Goal: Task Accomplishment & Management: Manage account settings

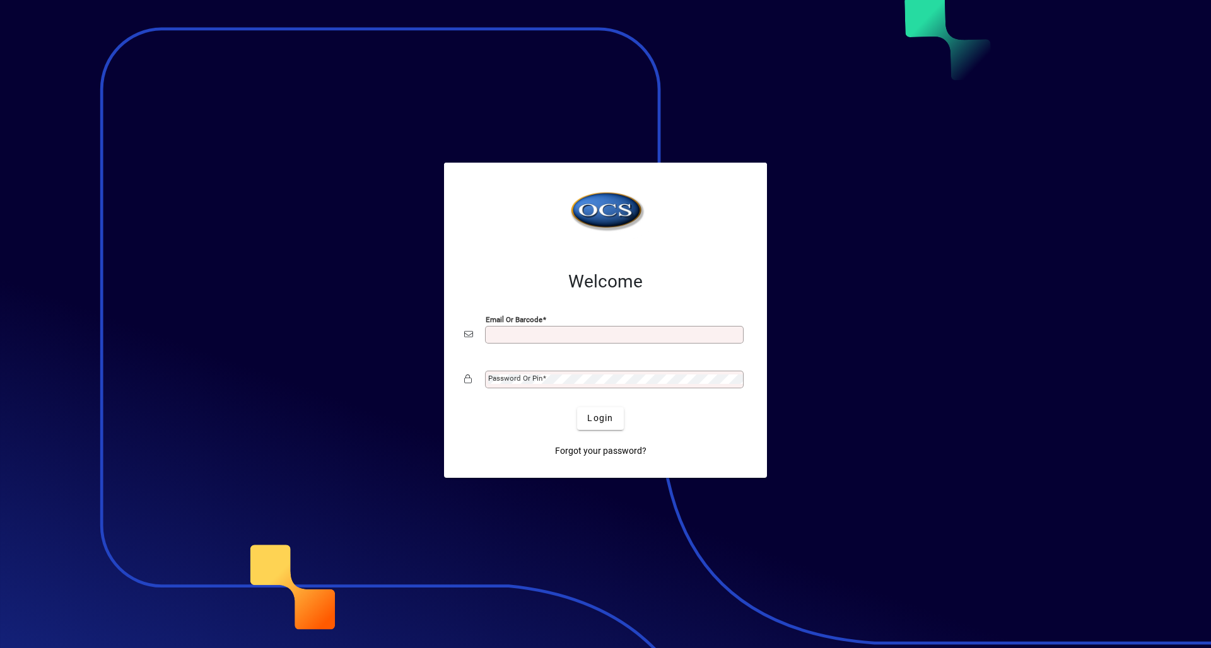
click at [506, 337] on input "Email or Barcode" at bounding box center [615, 335] width 255 height 10
type input "**********"
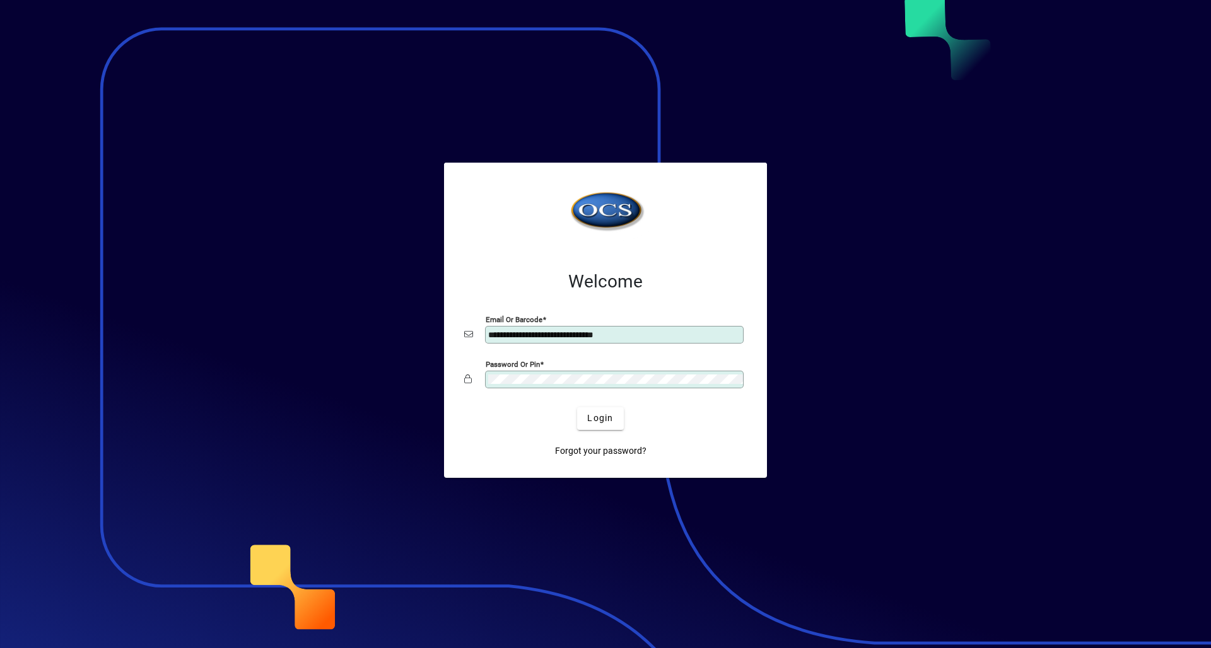
click at [577, 407] on button "Login" at bounding box center [600, 418] width 46 height 23
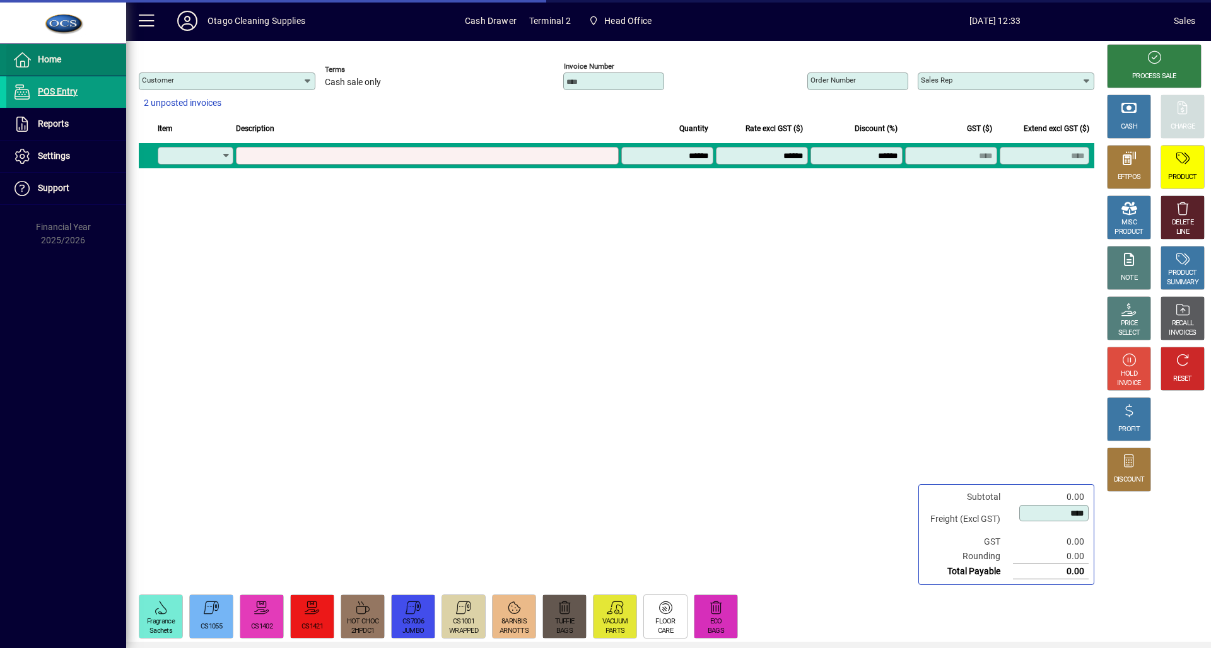
type input "********"
type input "**********"
click at [70, 69] on span at bounding box center [66, 60] width 120 height 30
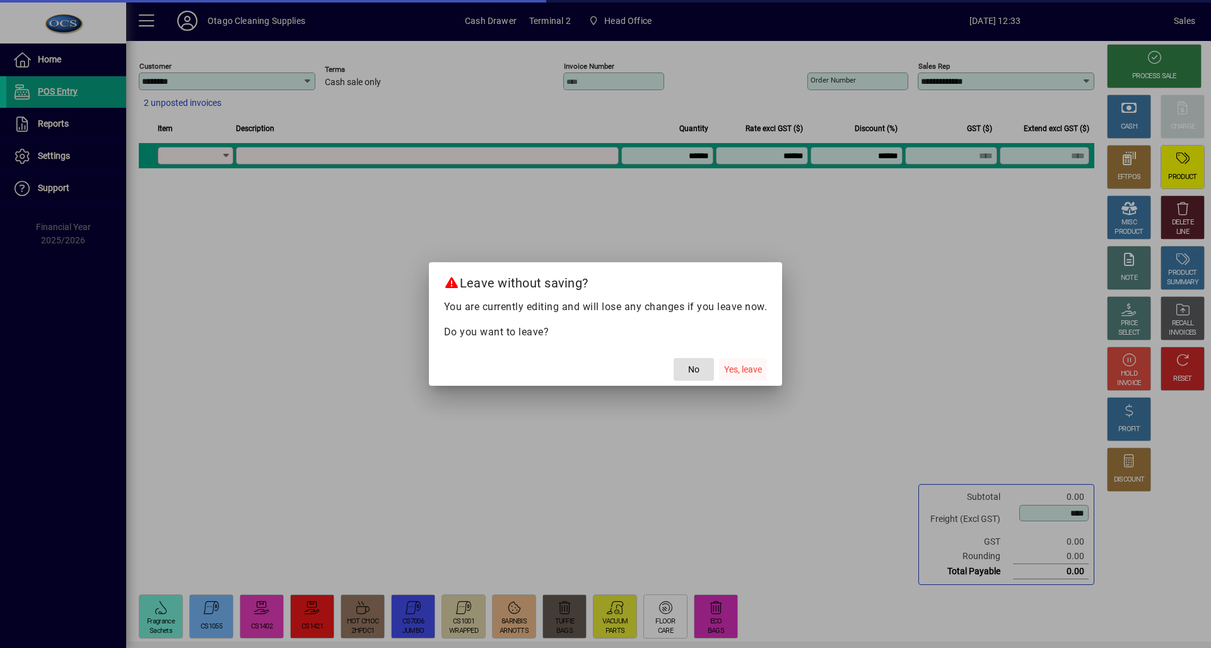
click at [745, 371] on span "Yes, leave" at bounding box center [743, 369] width 38 height 13
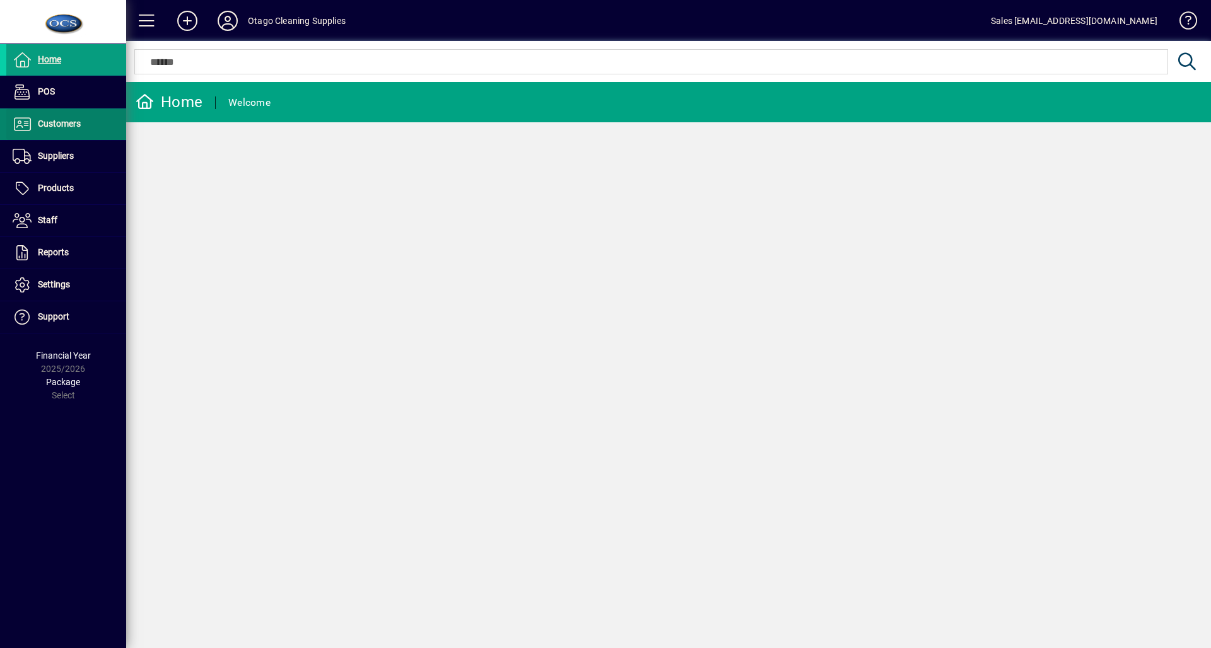
click at [54, 122] on span "Customers" at bounding box center [59, 124] width 43 height 10
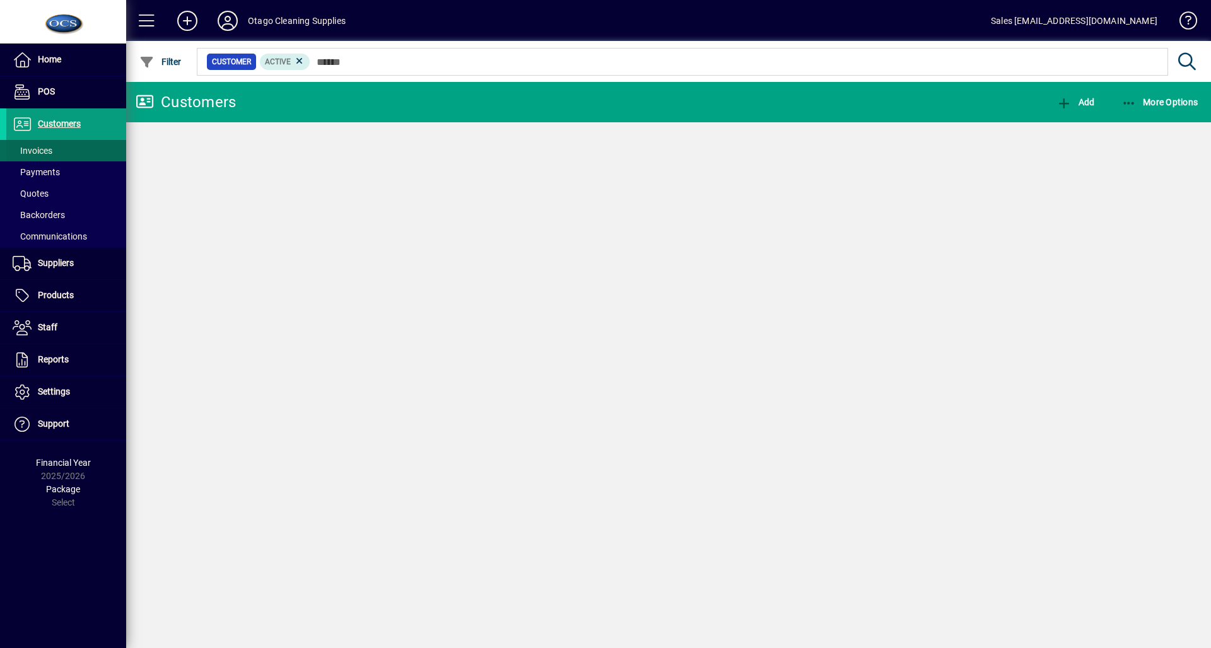
click at [35, 149] on span "Invoices" at bounding box center [33, 151] width 40 height 10
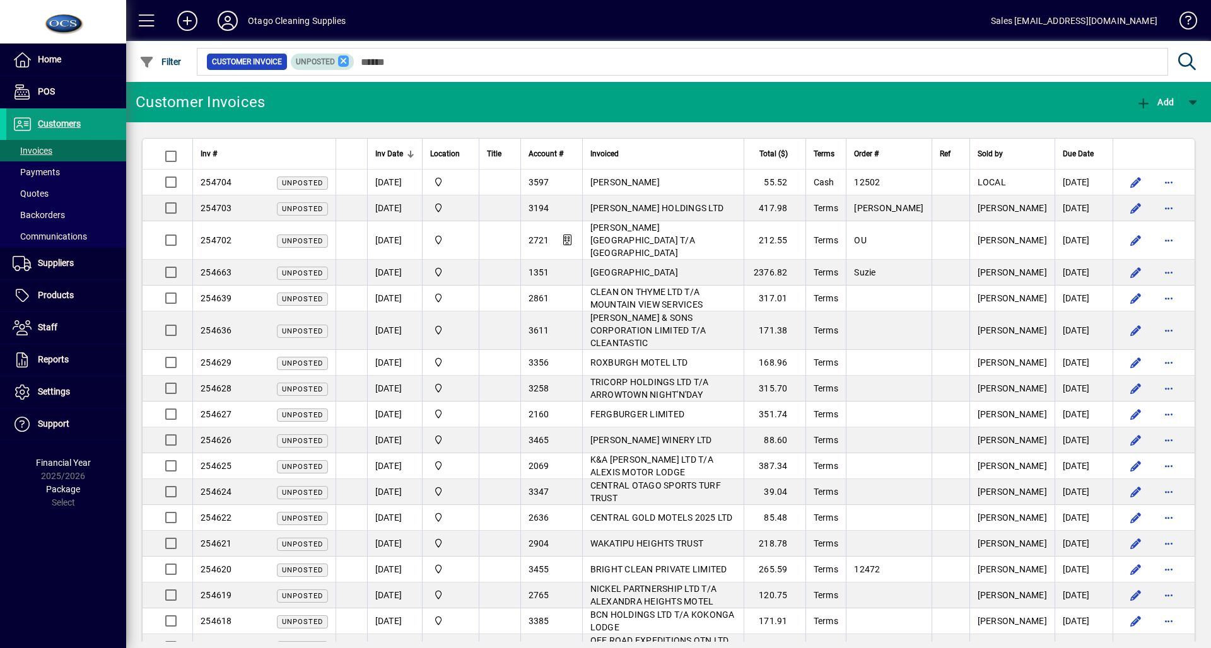
click at [341, 66] on icon at bounding box center [343, 60] width 11 height 11
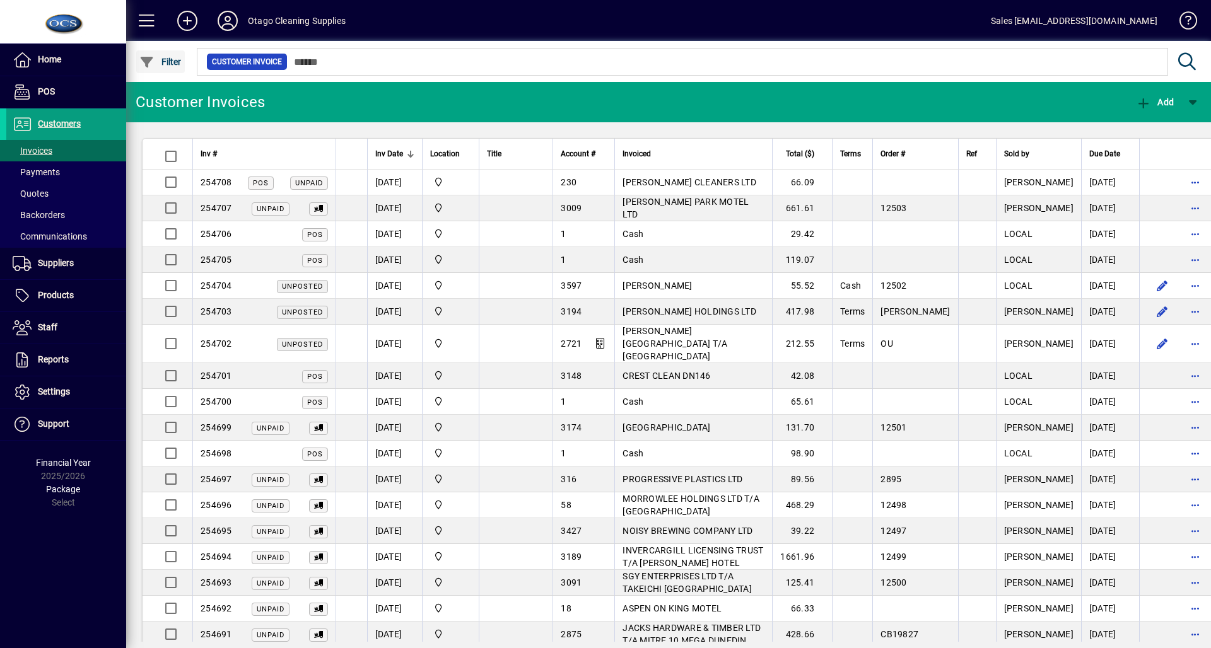
click at [175, 61] on span "Filter" at bounding box center [160, 62] width 42 height 10
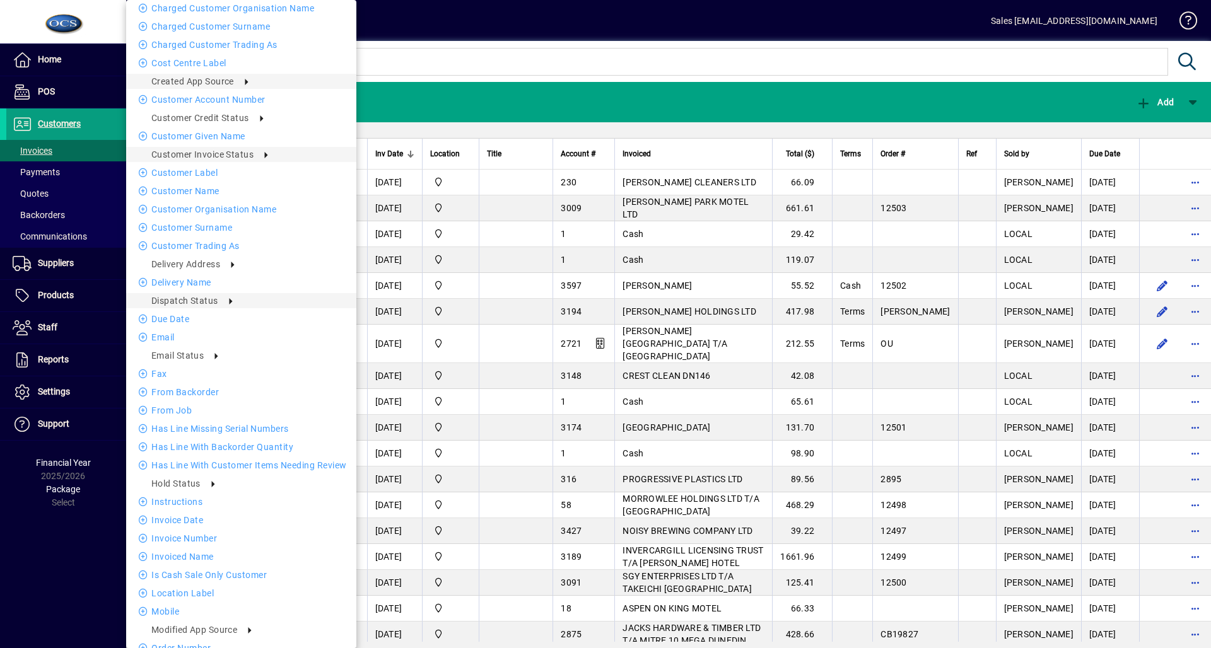
scroll to position [227, 0]
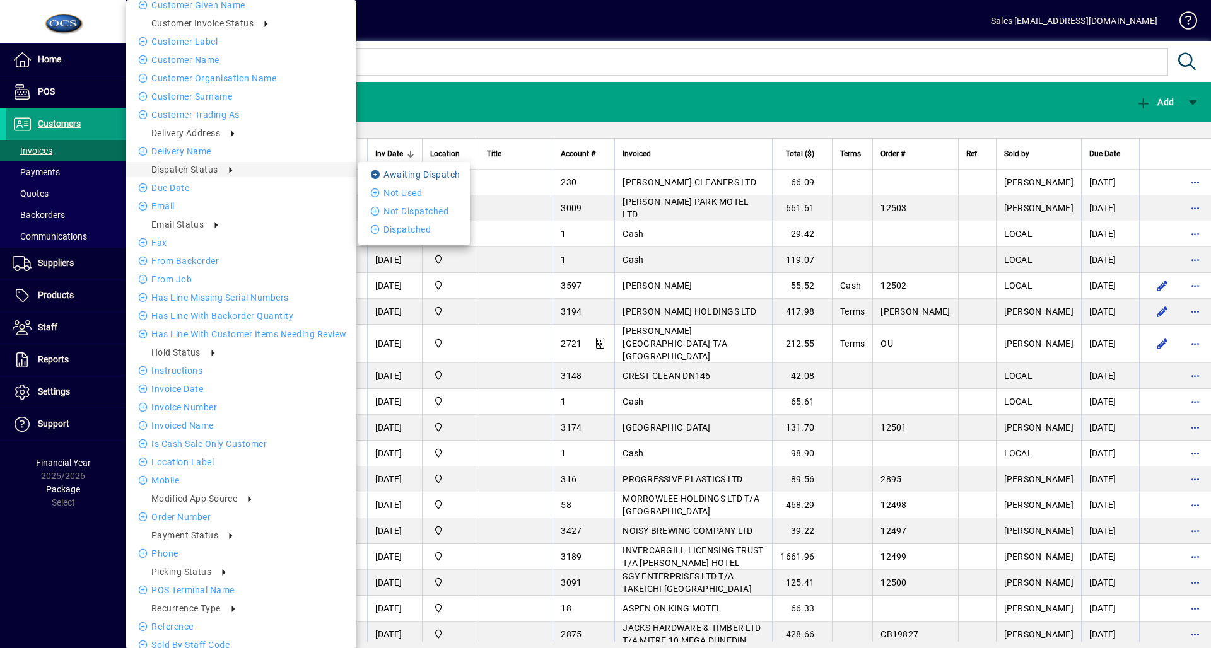
click at [371, 175] on icon at bounding box center [377, 174] width 13 height 9
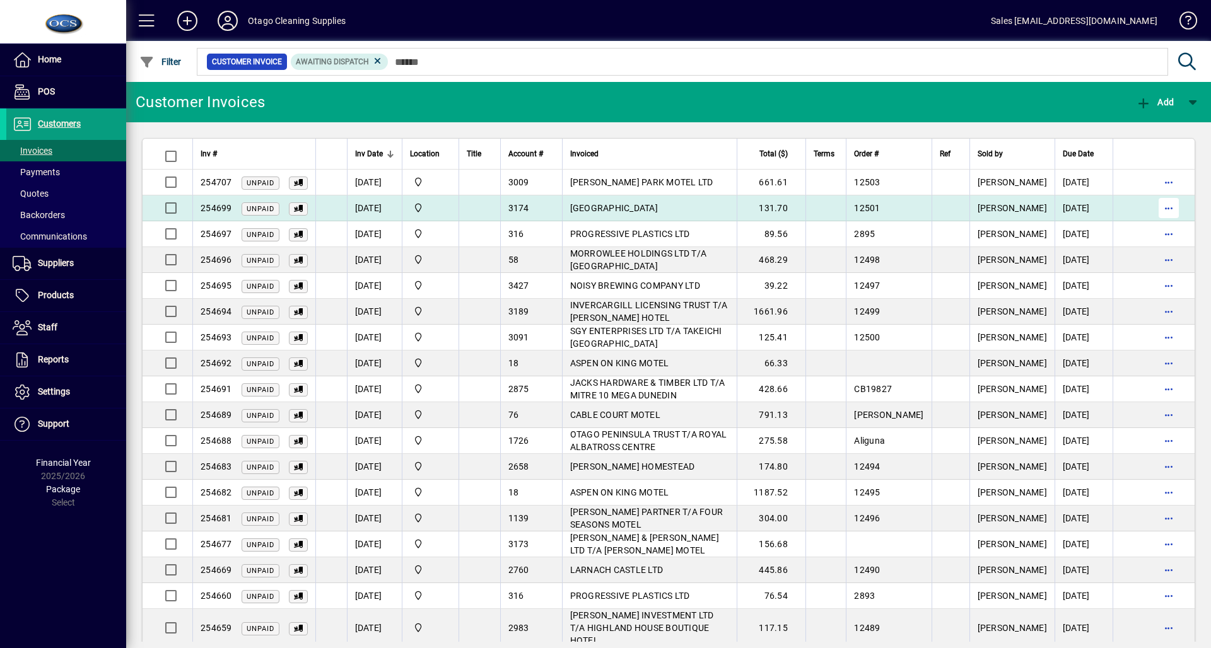
click at [1158, 209] on span "button" at bounding box center [1168, 208] width 30 height 30
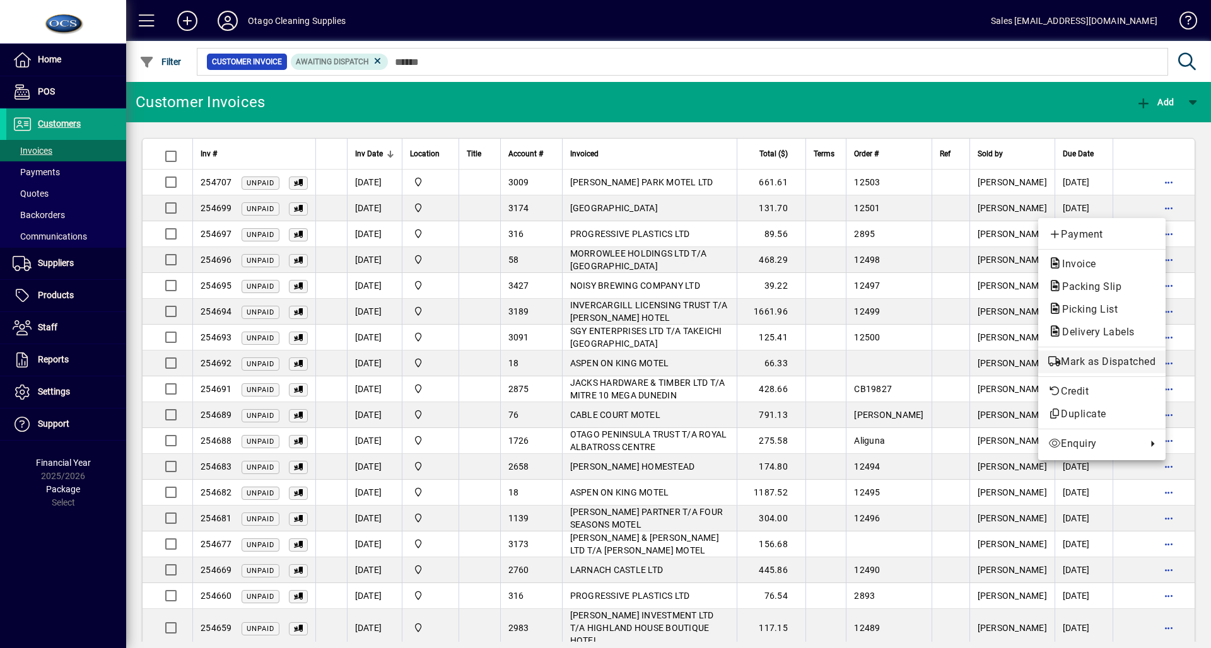
click at [1095, 361] on span "Mark as Dispatched" at bounding box center [1101, 361] width 107 height 15
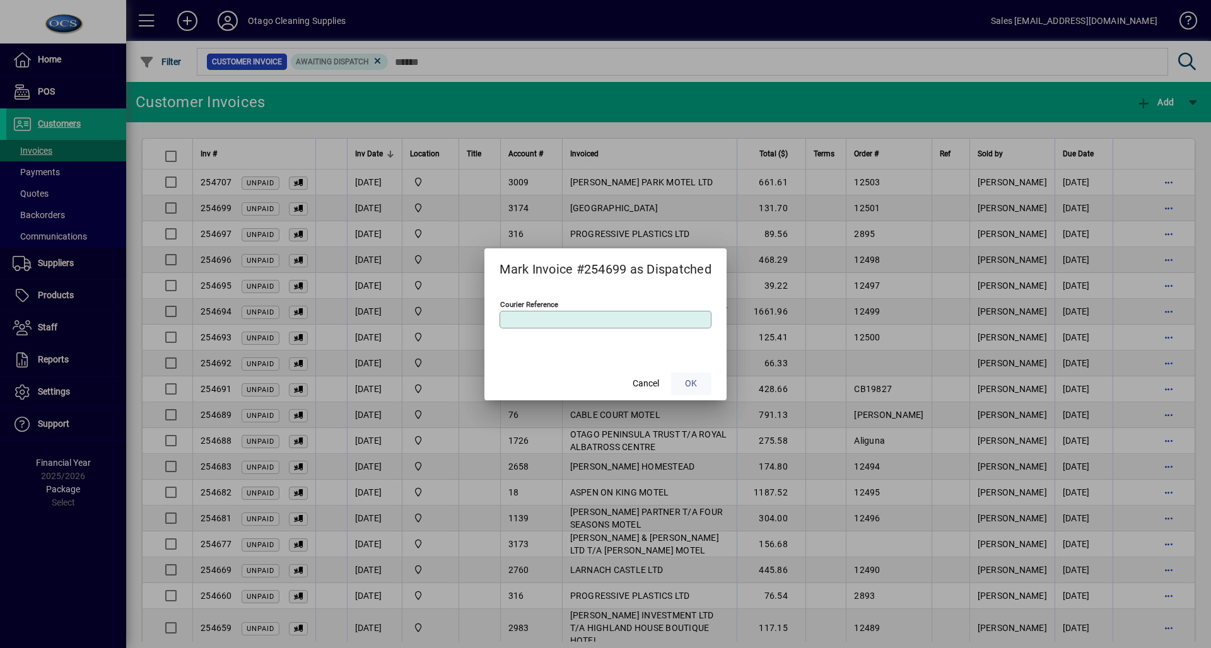
click at [687, 388] on span "OK" at bounding box center [691, 383] width 12 height 13
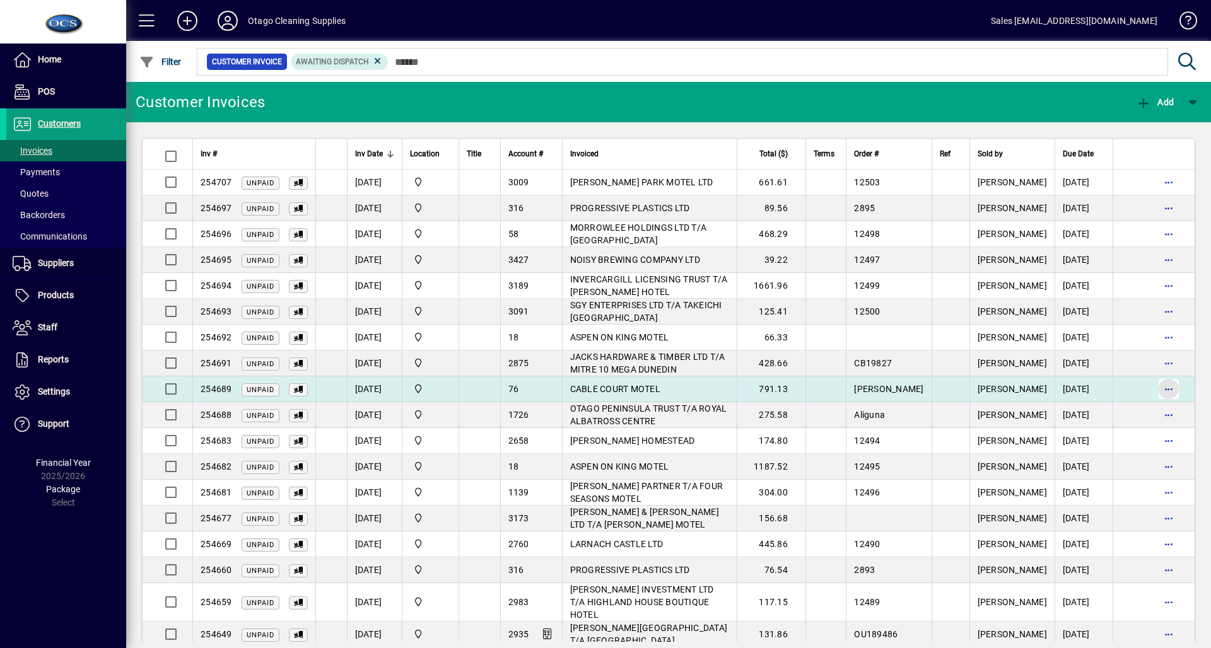
click at [1160, 395] on span "button" at bounding box center [1168, 389] width 30 height 30
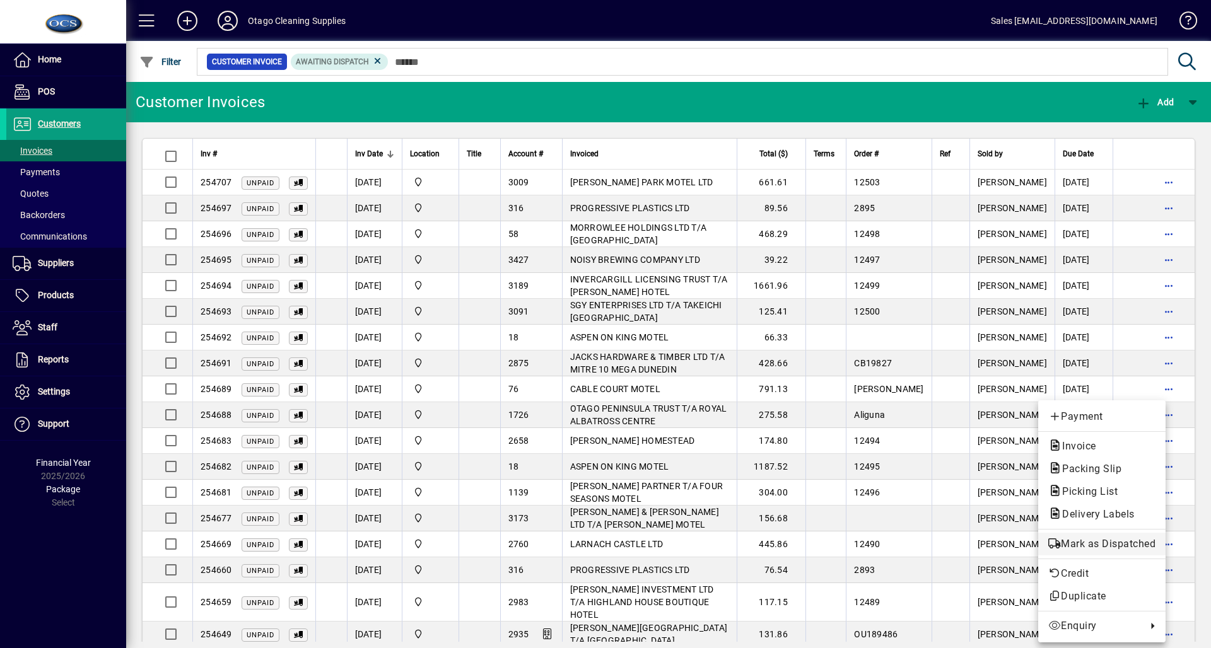
click at [1132, 542] on span "Mark as Dispatched" at bounding box center [1101, 544] width 107 height 15
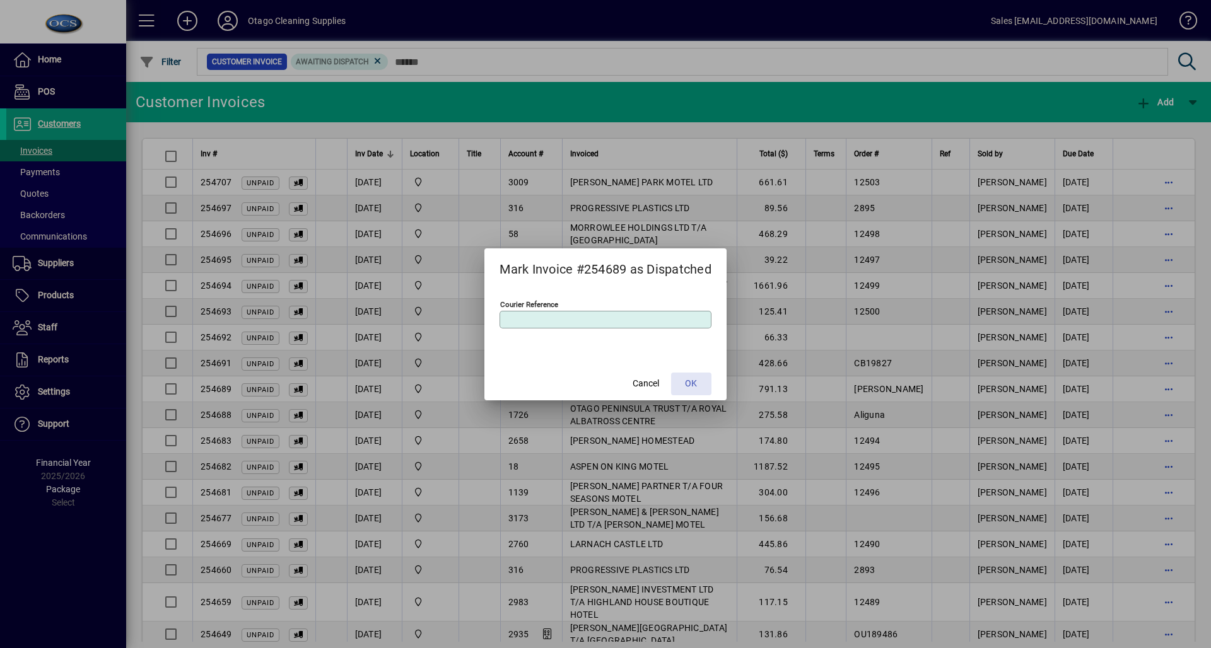
click at [696, 390] on span "OK" at bounding box center [691, 383] width 12 height 13
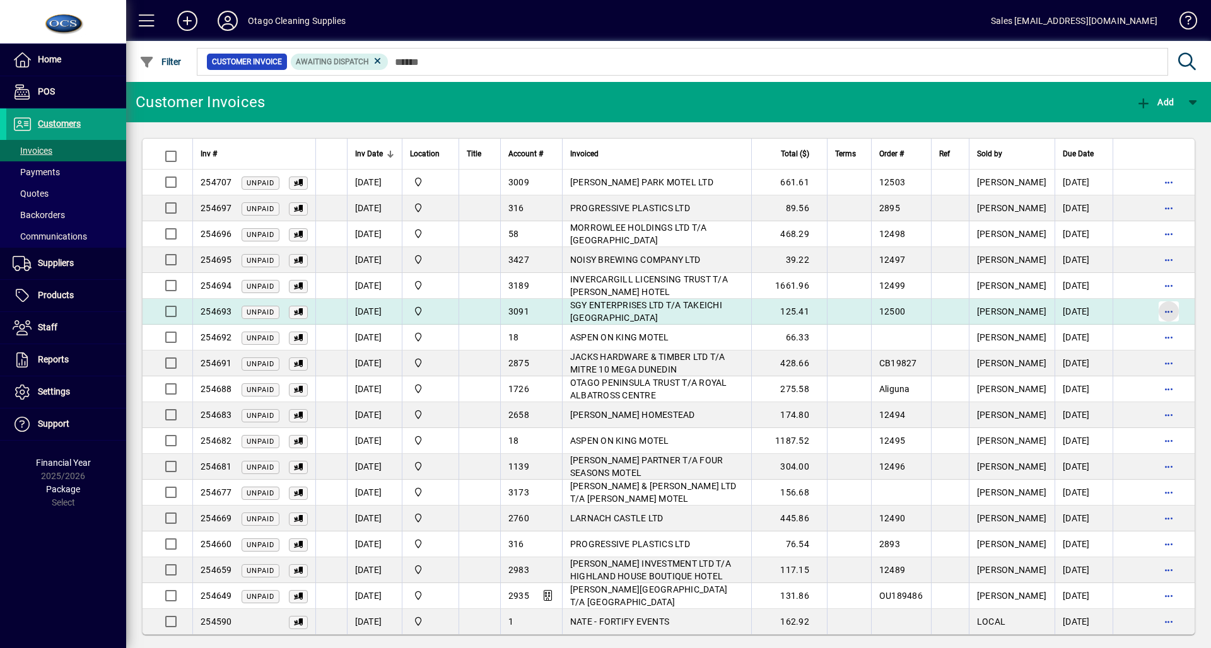
click at [1156, 309] on span "button" at bounding box center [1168, 311] width 30 height 30
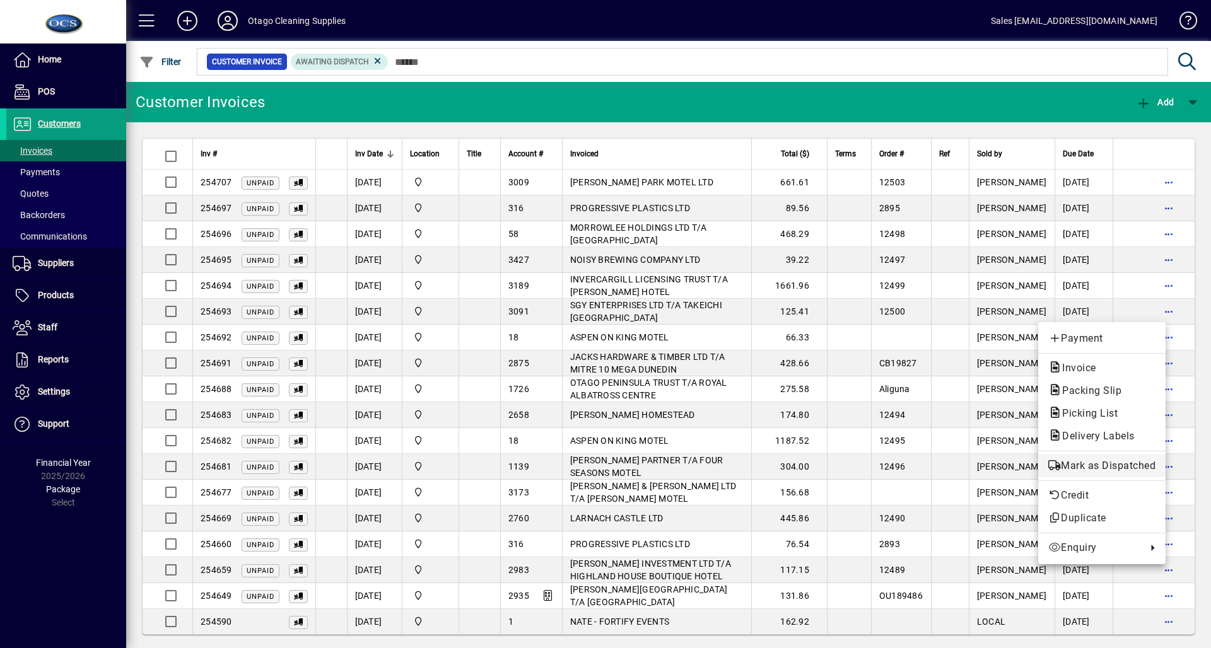
click at [1091, 462] on span "Mark as Dispatched" at bounding box center [1101, 465] width 107 height 15
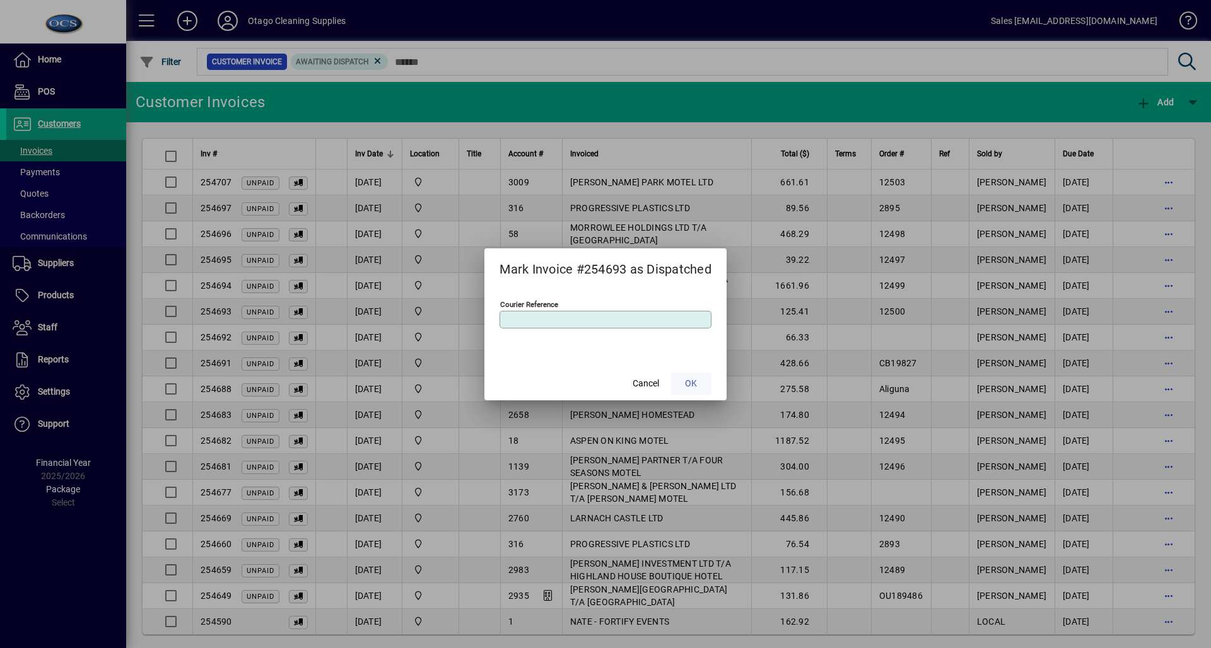
click at [692, 380] on span "OK" at bounding box center [691, 383] width 12 height 13
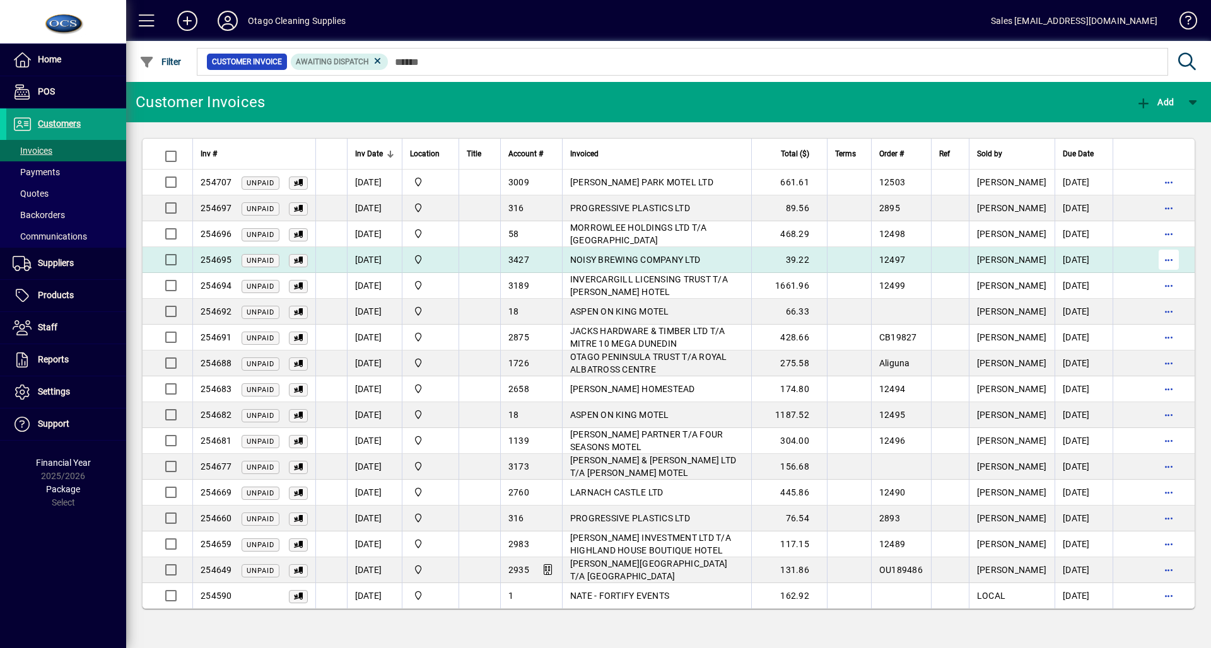
click at [1167, 252] on span "button" at bounding box center [1168, 260] width 30 height 30
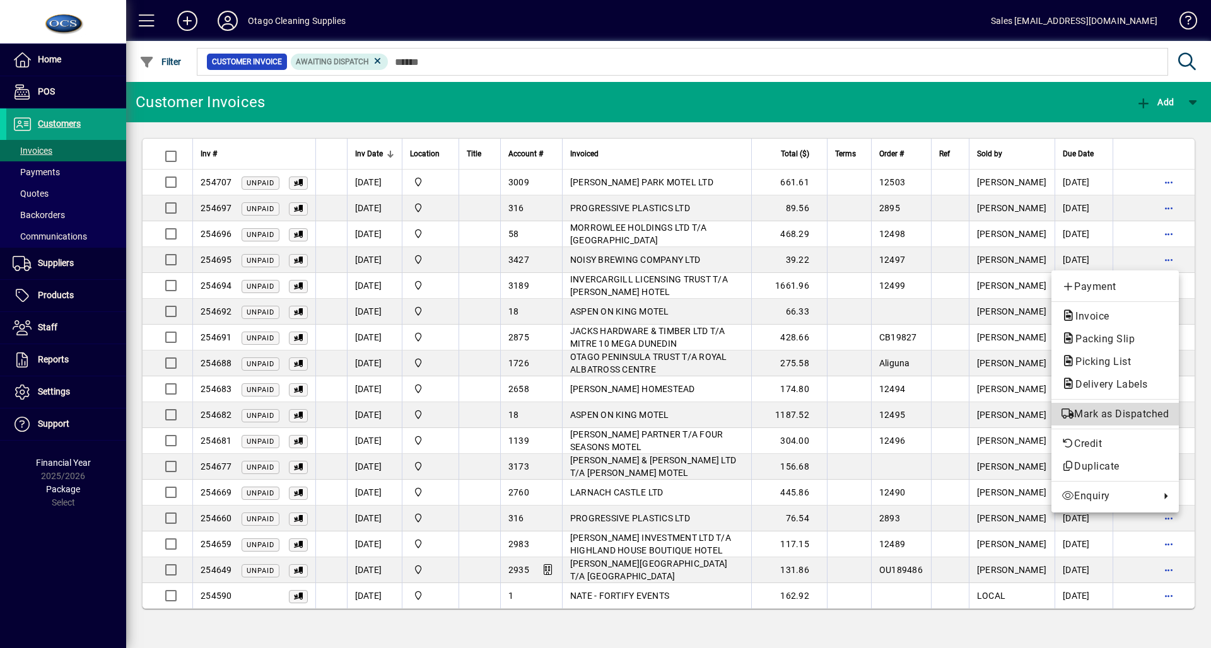
click at [1114, 412] on span "Mark as Dispatched" at bounding box center [1114, 414] width 107 height 15
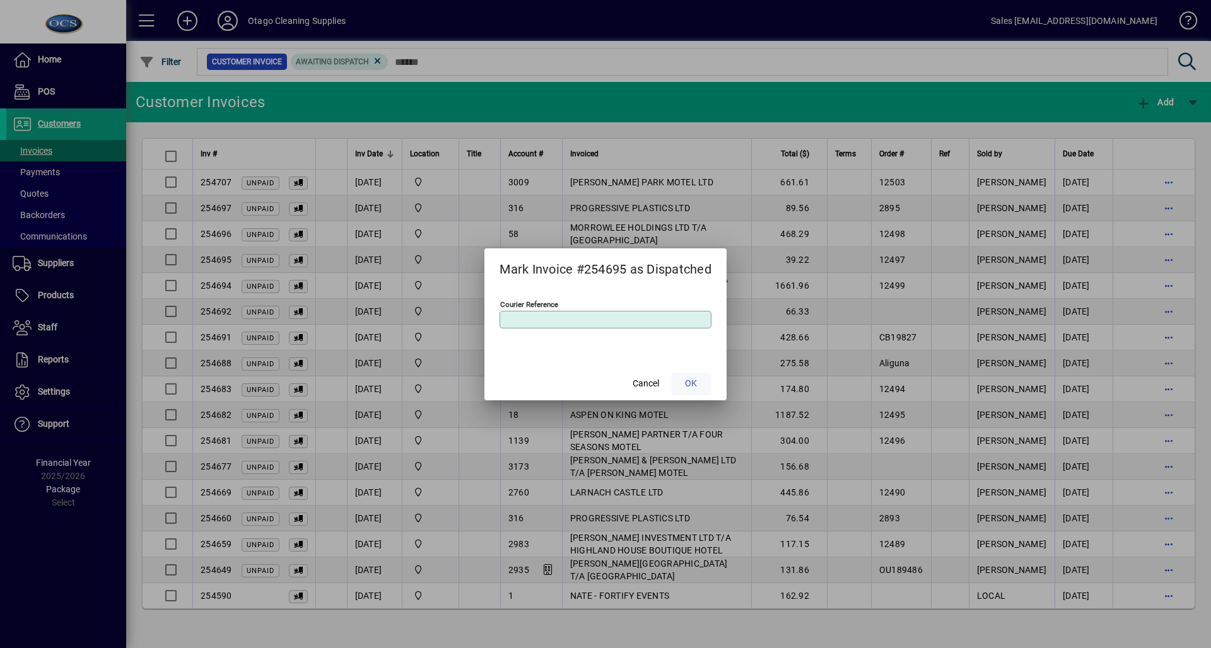
click at [697, 375] on span at bounding box center [691, 384] width 40 height 30
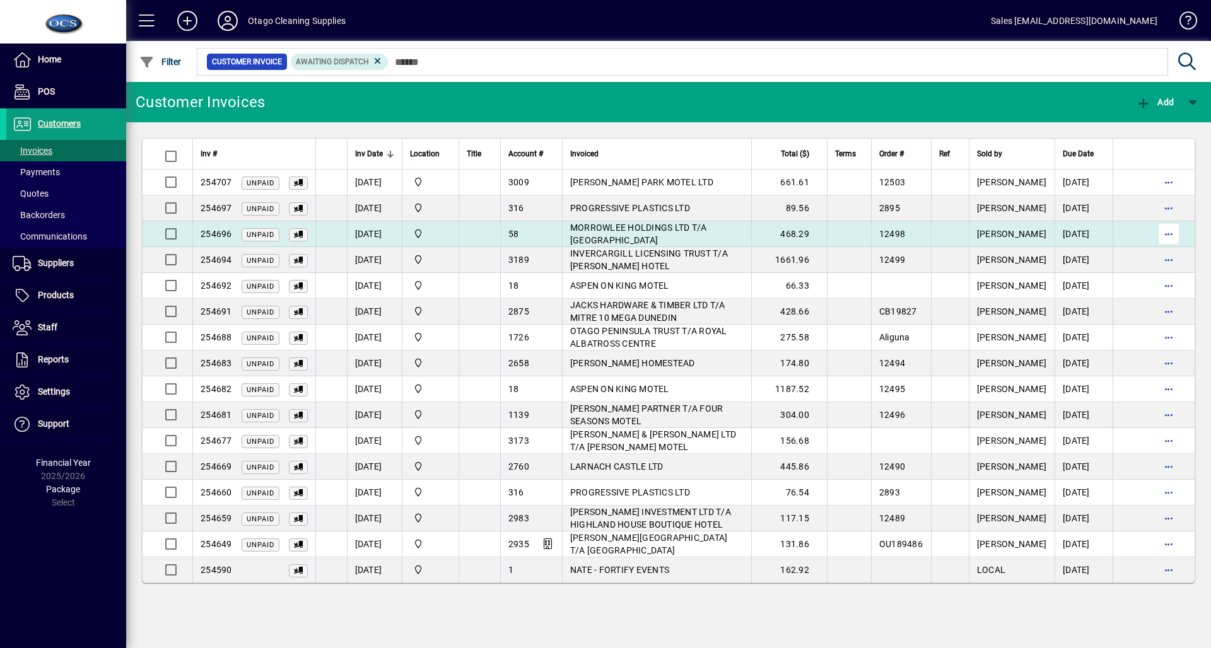
click at [1166, 233] on span "button" at bounding box center [1168, 234] width 30 height 30
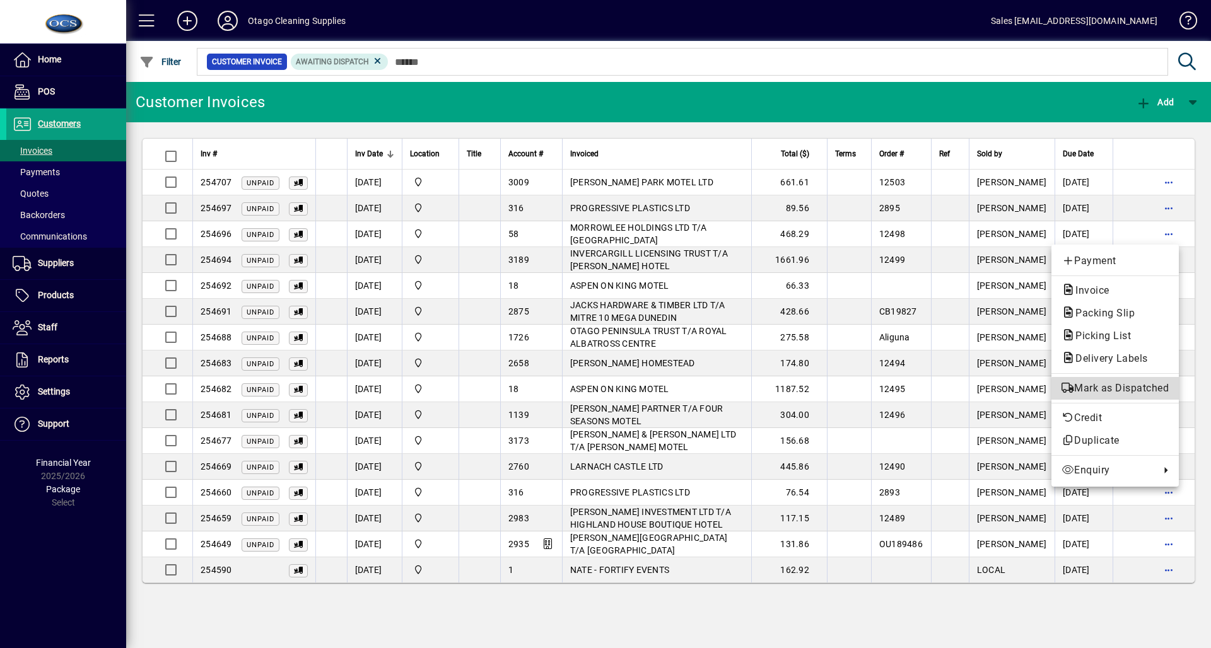
click at [1118, 395] on span "Mark as Dispatched" at bounding box center [1114, 388] width 107 height 15
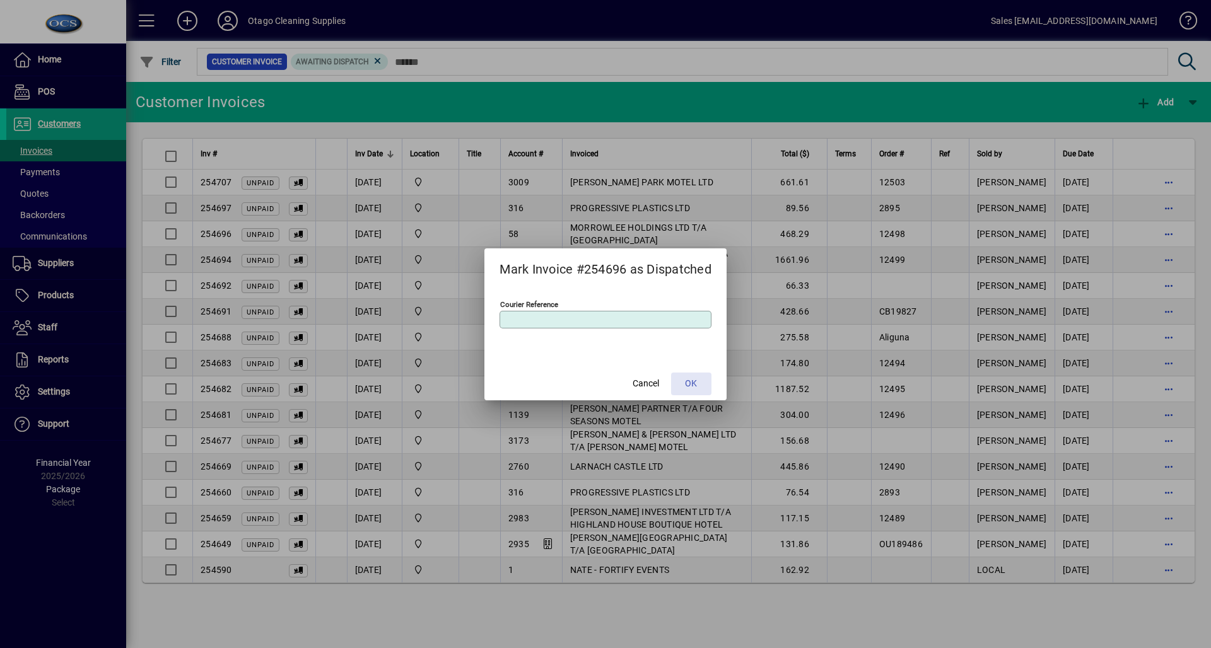
click at [697, 387] on span "OK" at bounding box center [691, 383] width 12 height 13
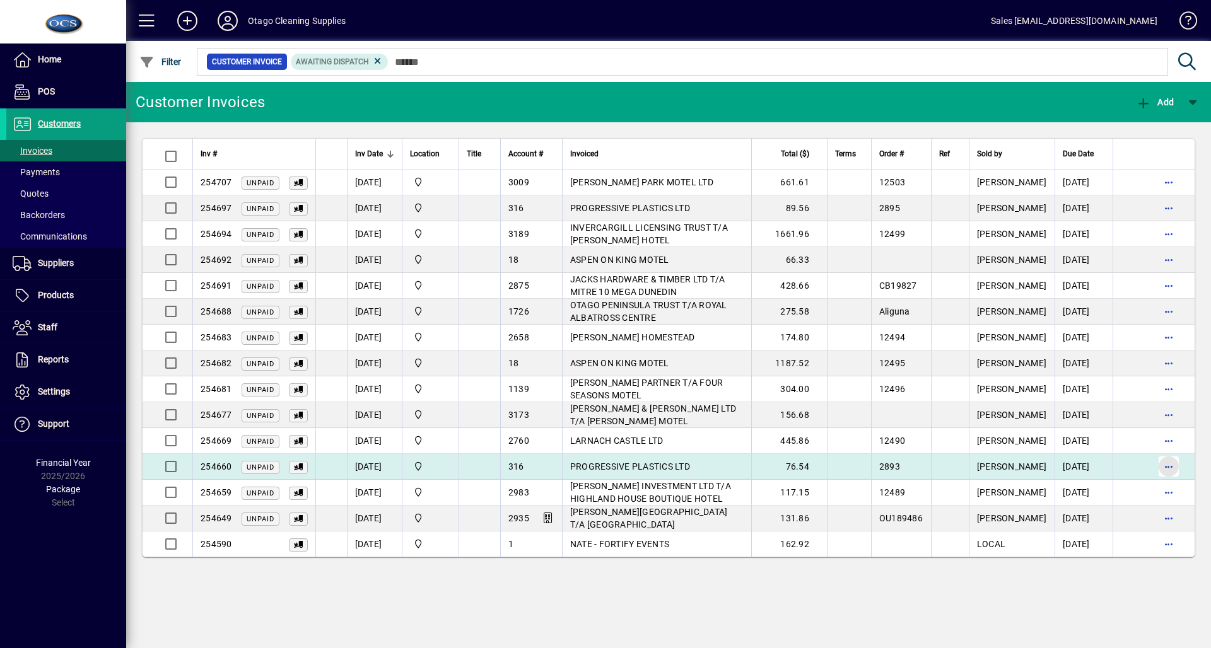
click at [1153, 470] on span "button" at bounding box center [1168, 466] width 30 height 30
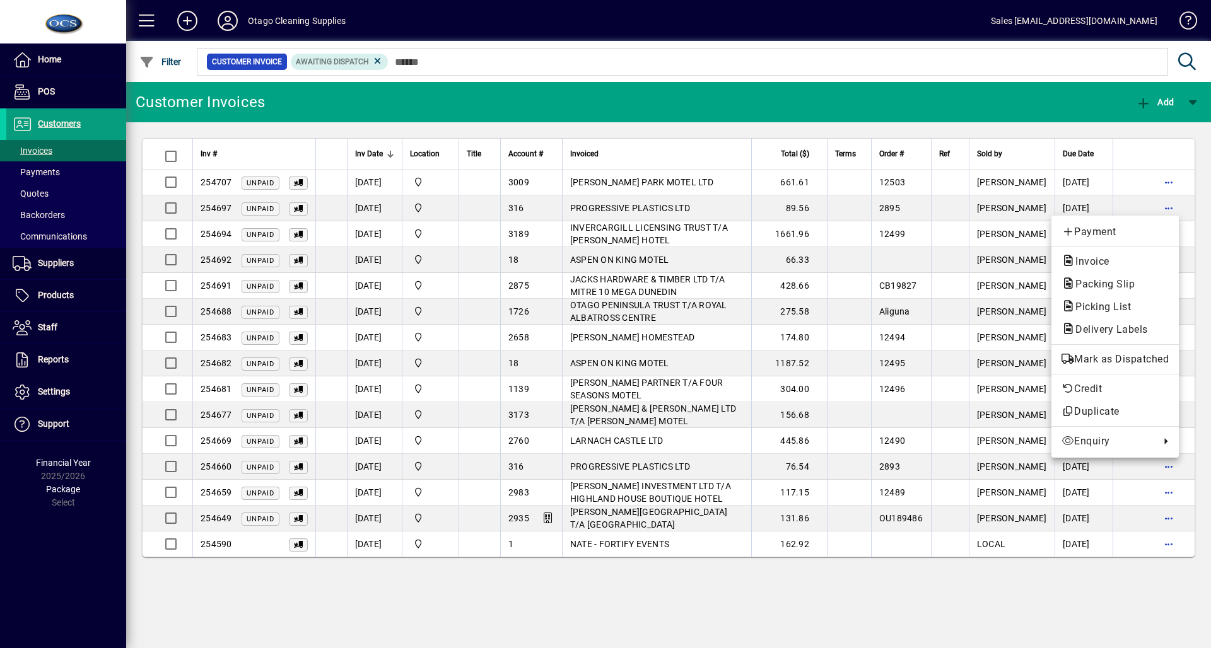
click at [1030, 477] on div at bounding box center [605, 324] width 1211 height 648
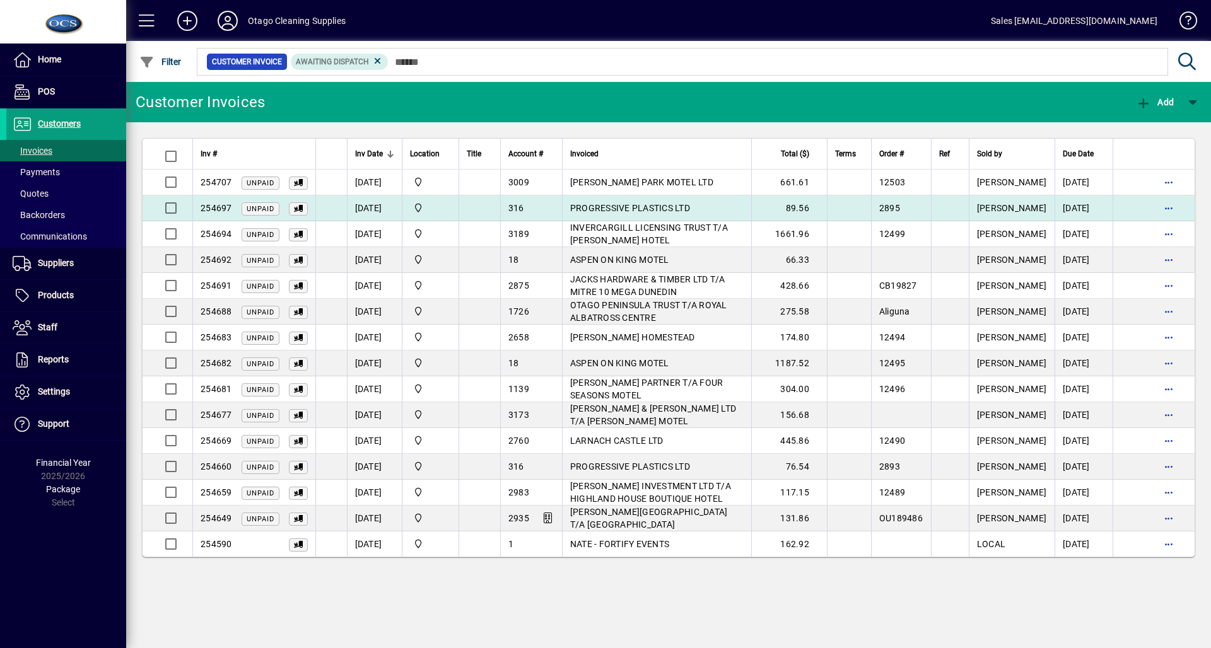
click at [627, 208] on span "PROGRESSIVE PLASTICS LTD" at bounding box center [630, 208] width 120 height 10
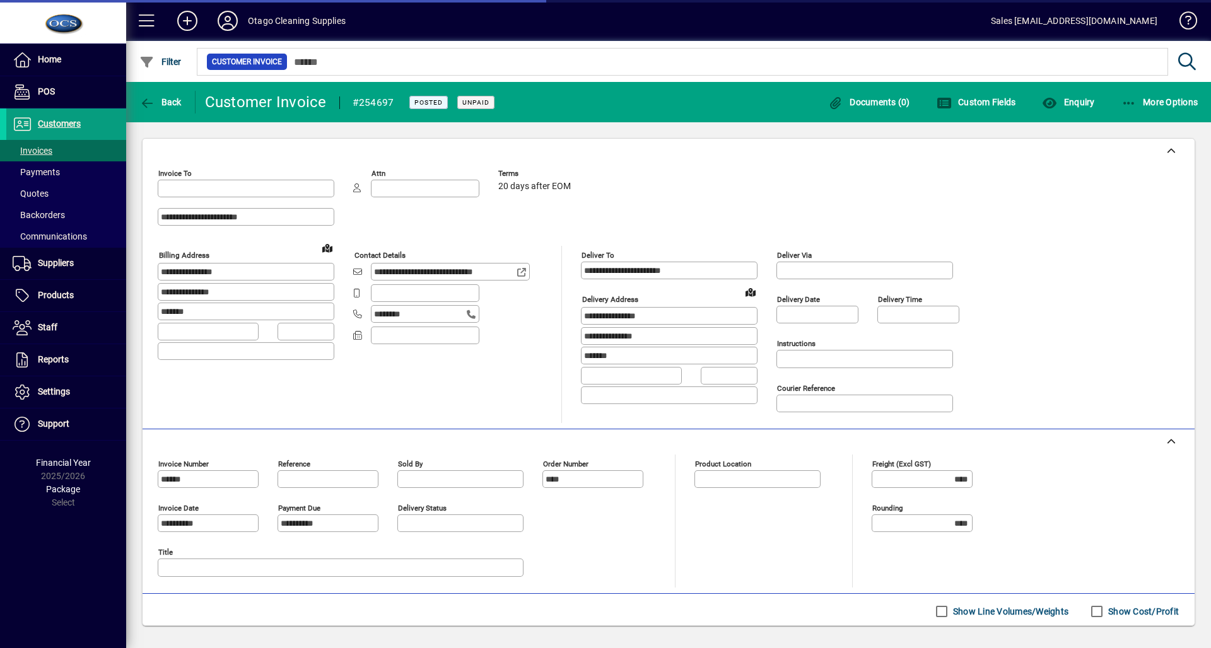
type input "**********"
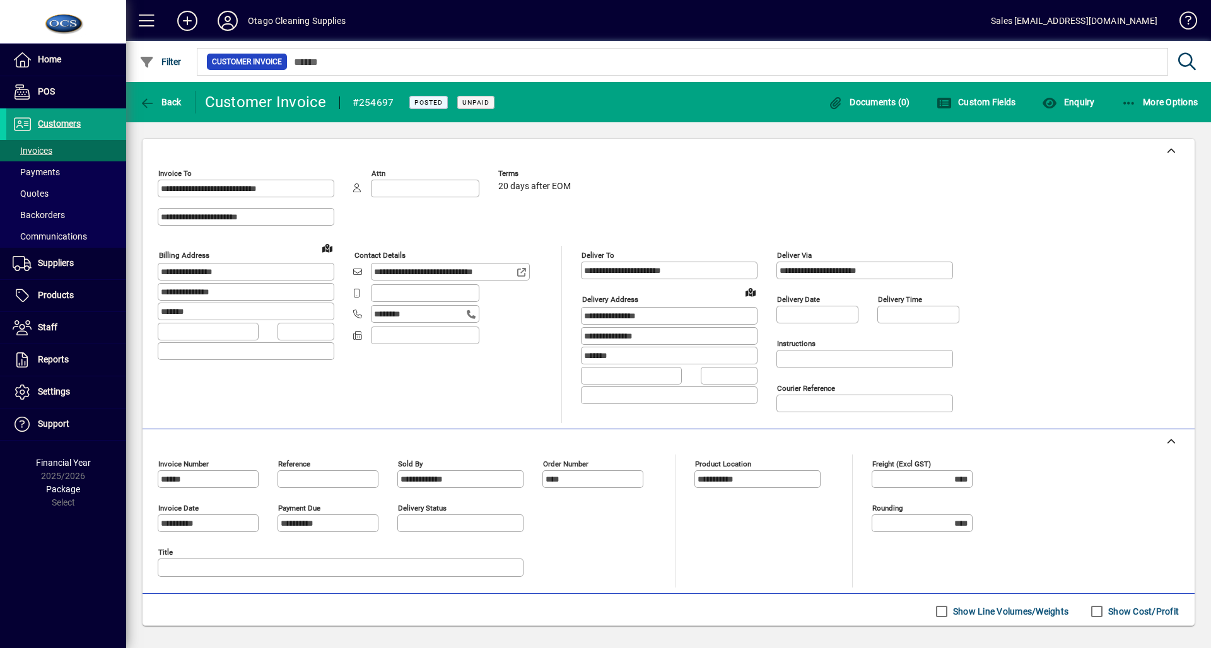
scroll to position [237, 0]
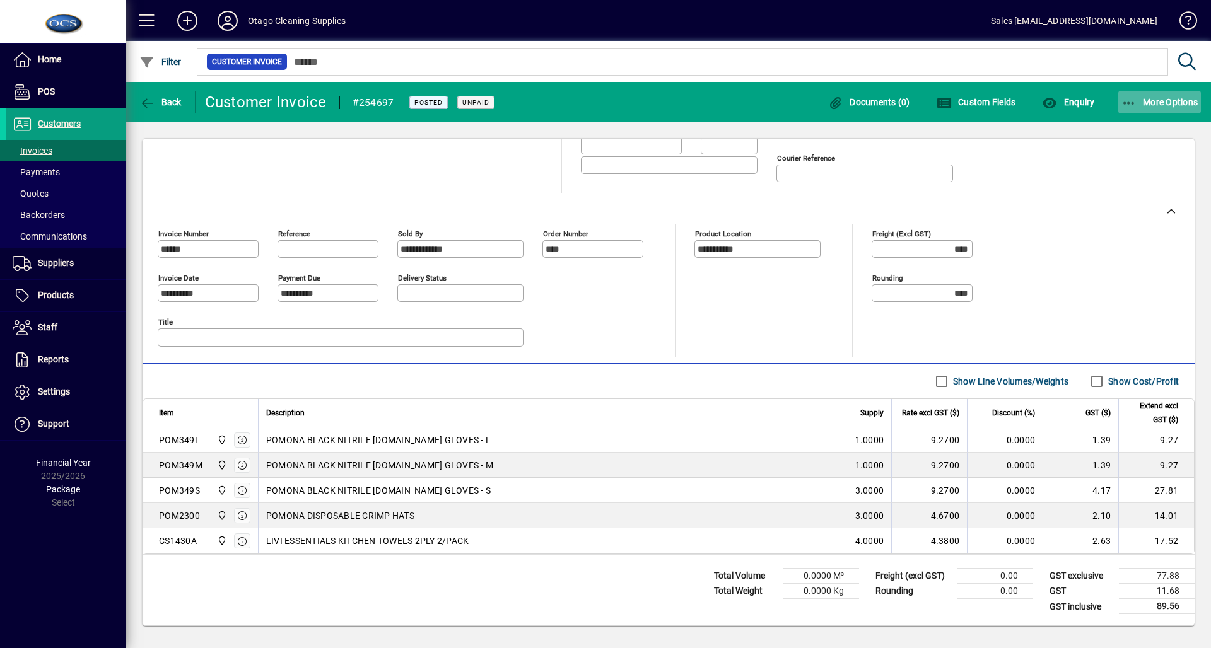
click at [1141, 108] on span "button" at bounding box center [1159, 102] width 83 height 30
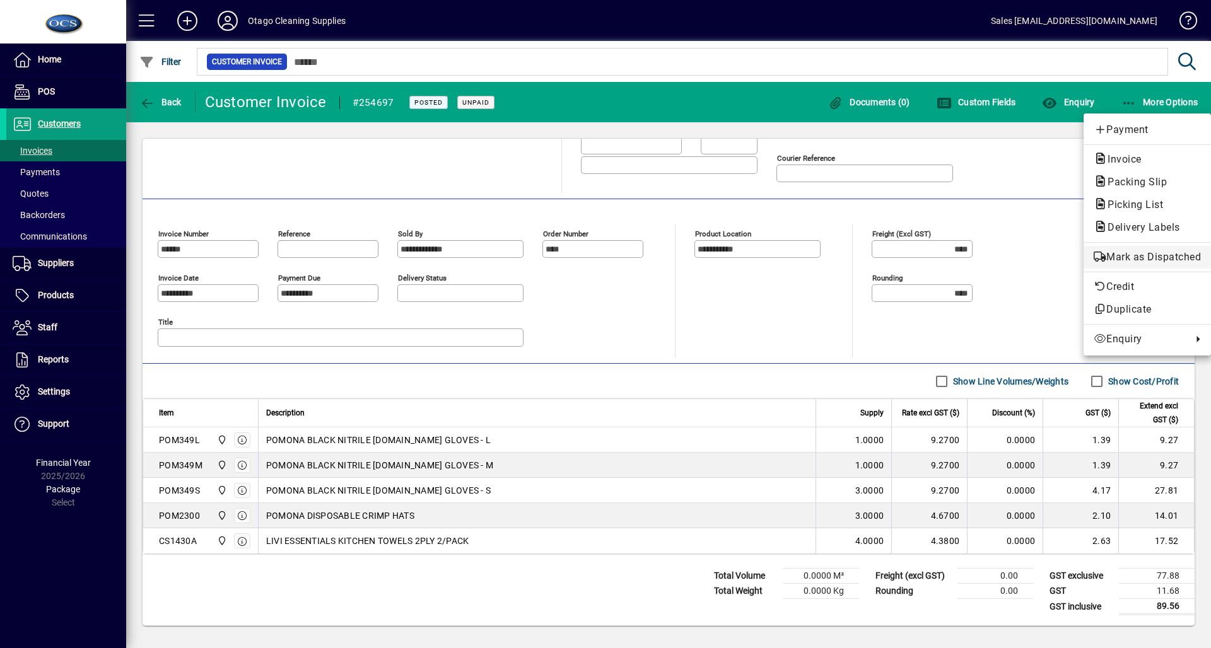
click at [1151, 264] on span "Mark as Dispatched" at bounding box center [1146, 257] width 107 height 15
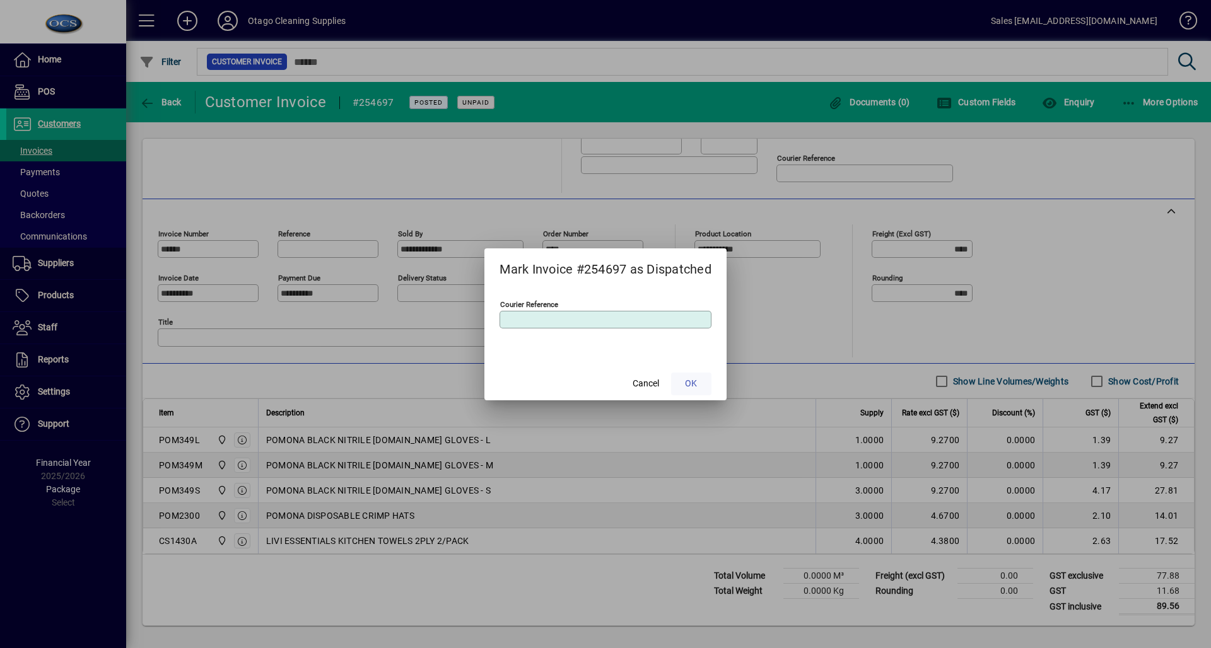
click at [691, 385] on span "OK" at bounding box center [691, 383] width 12 height 13
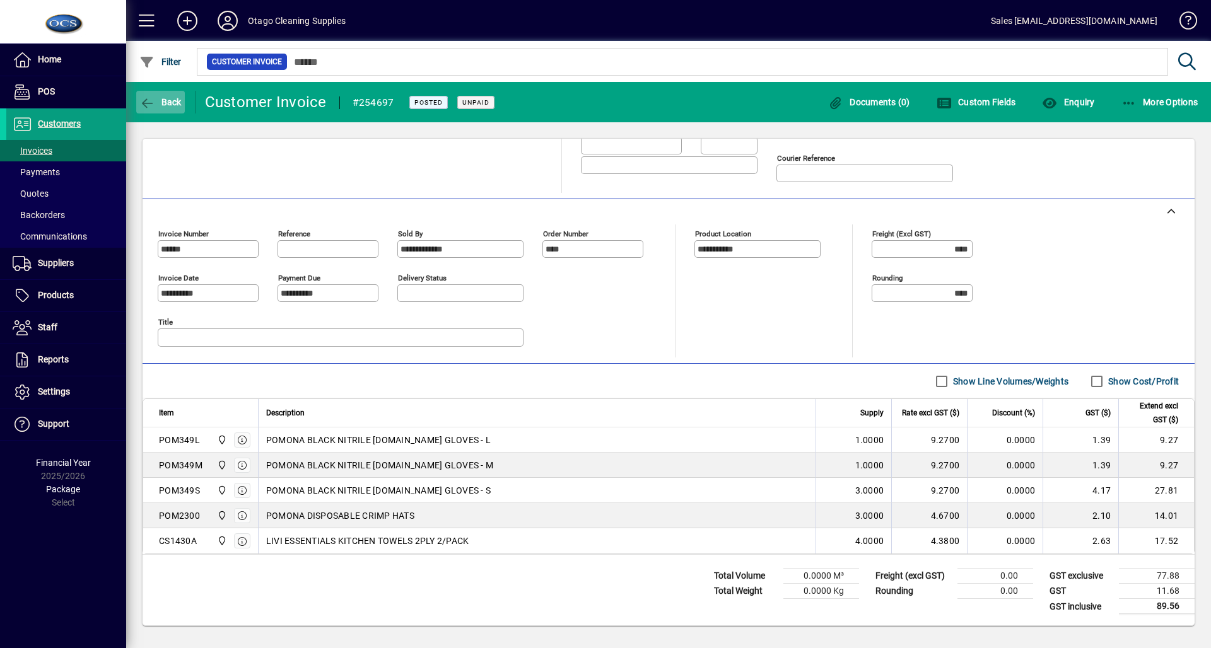
click at [159, 108] on span "button" at bounding box center [160, 102] width 49 height 30
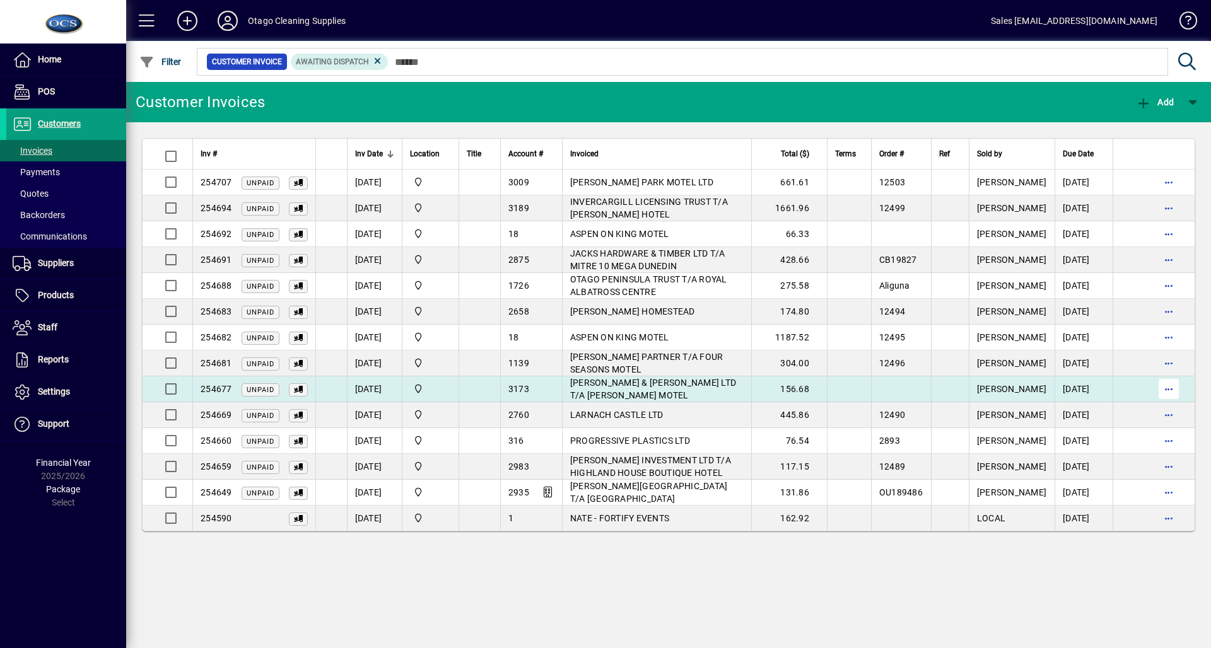
click at [1166, 396] on span "button" at bounding box center [1168, 389] width 30 height 30
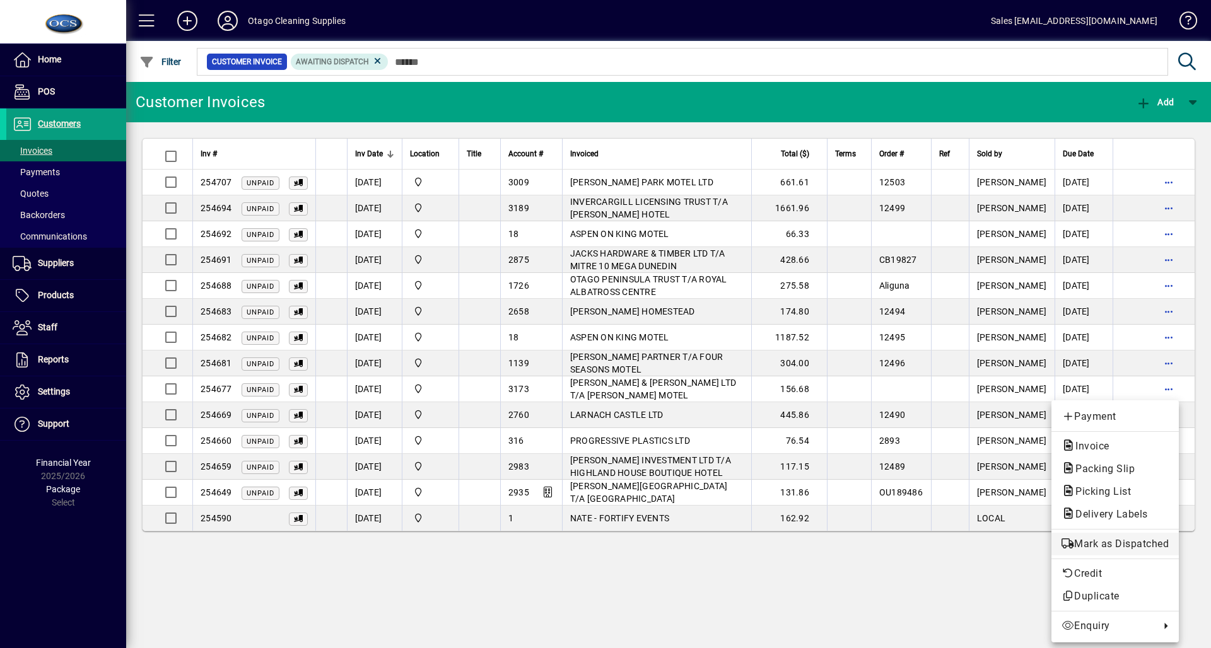
click at [1136, 544] on span "Mark as Dispatched" at bounding box center [1114, 544] width 107 height 15
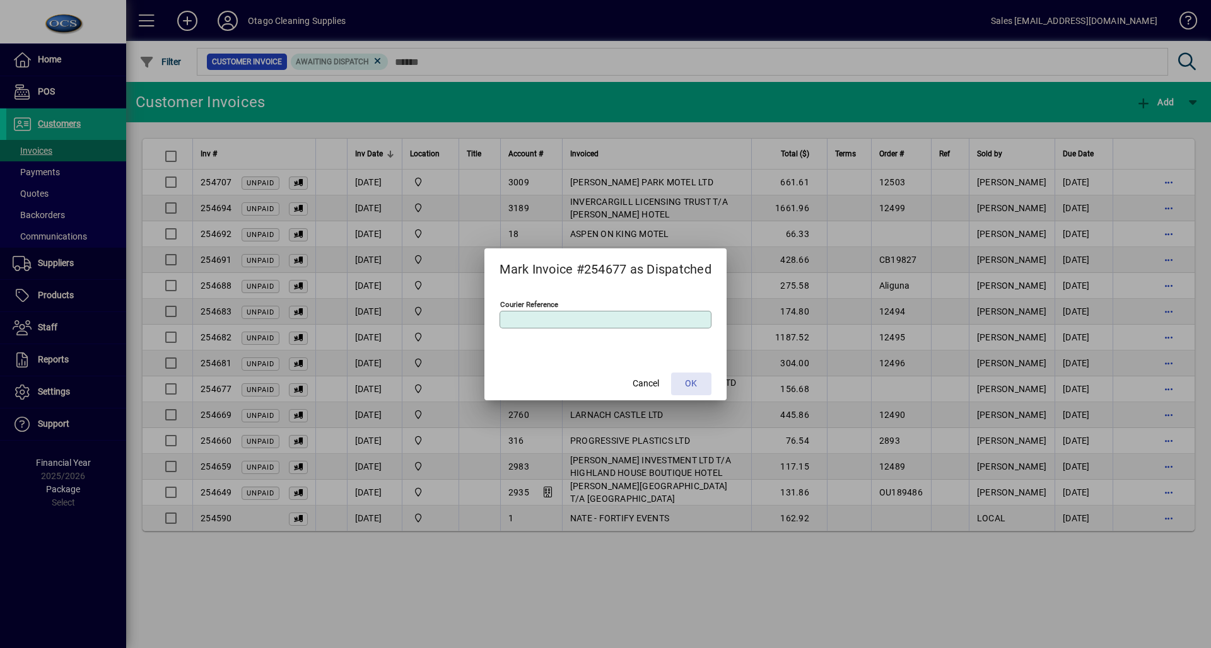
click at [683, 387] on span at bounding box center [691, 384] width 40 height 30
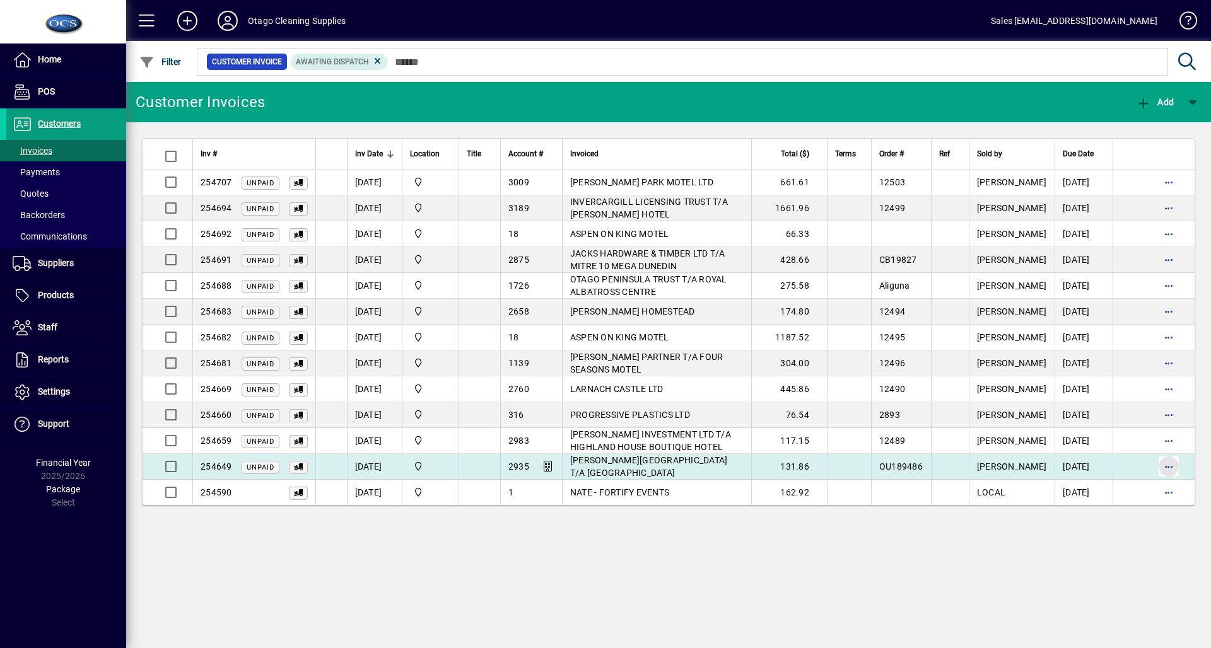
click at [1170, 472] on span "button" at bounding box center [1168, 466] width 30 height 30
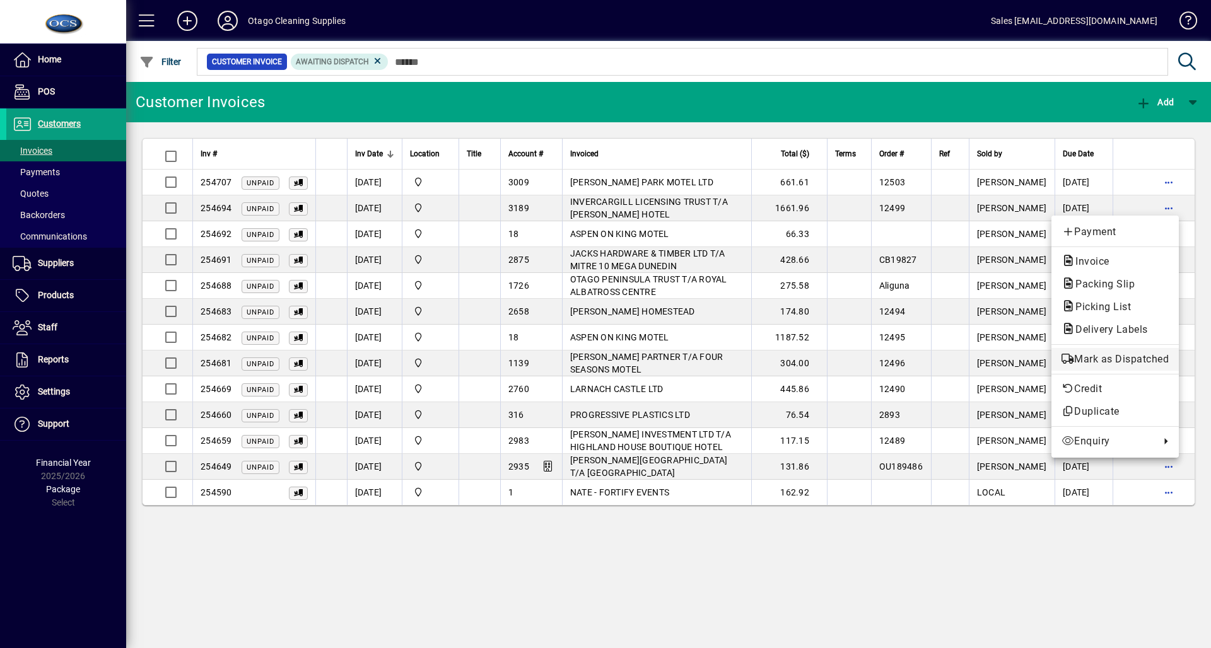
click at [1122, 367] on span "Mark as Dispatched" at bounding box center [1114, 359] width 107 height 15
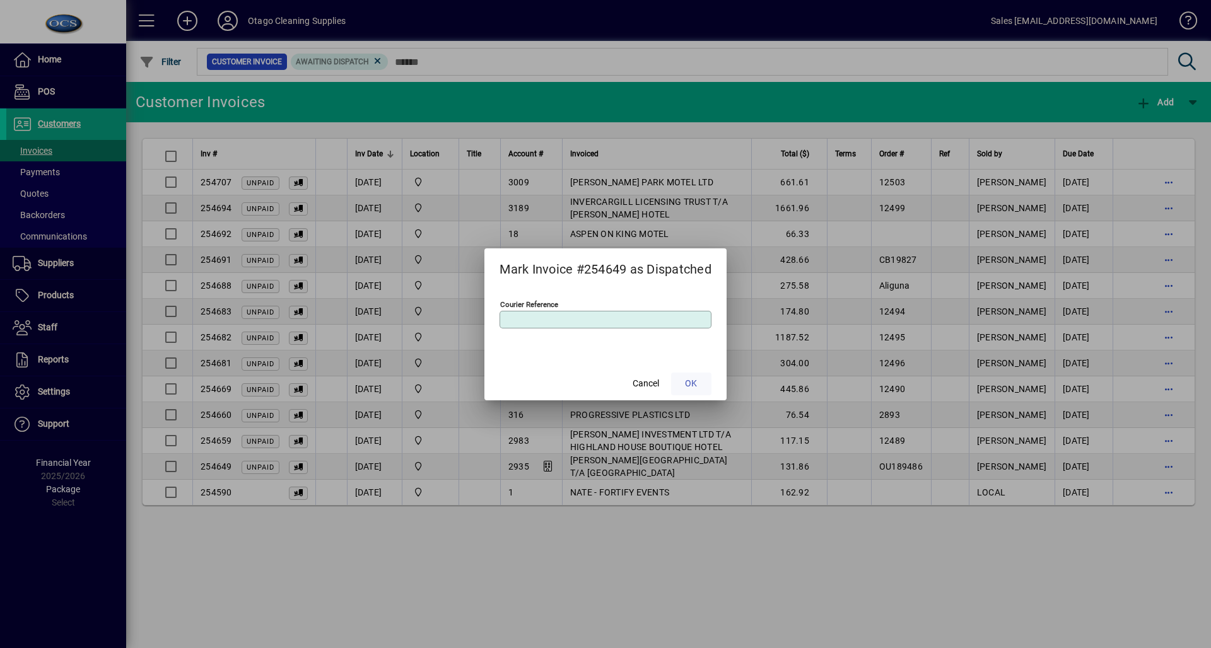
click at [709, 385] on span at bounding box center [691, 384] width 40 height 30
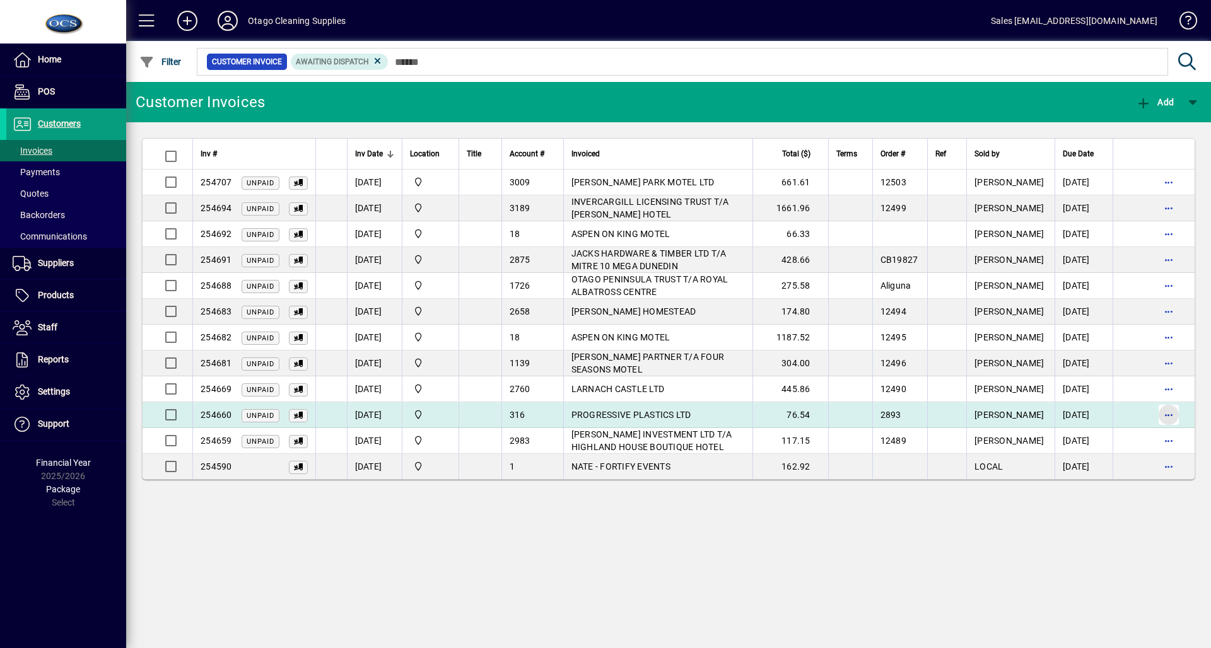
click at [1177, 414] on span "button" at bounding box center [1168, 415] width 30 height 30
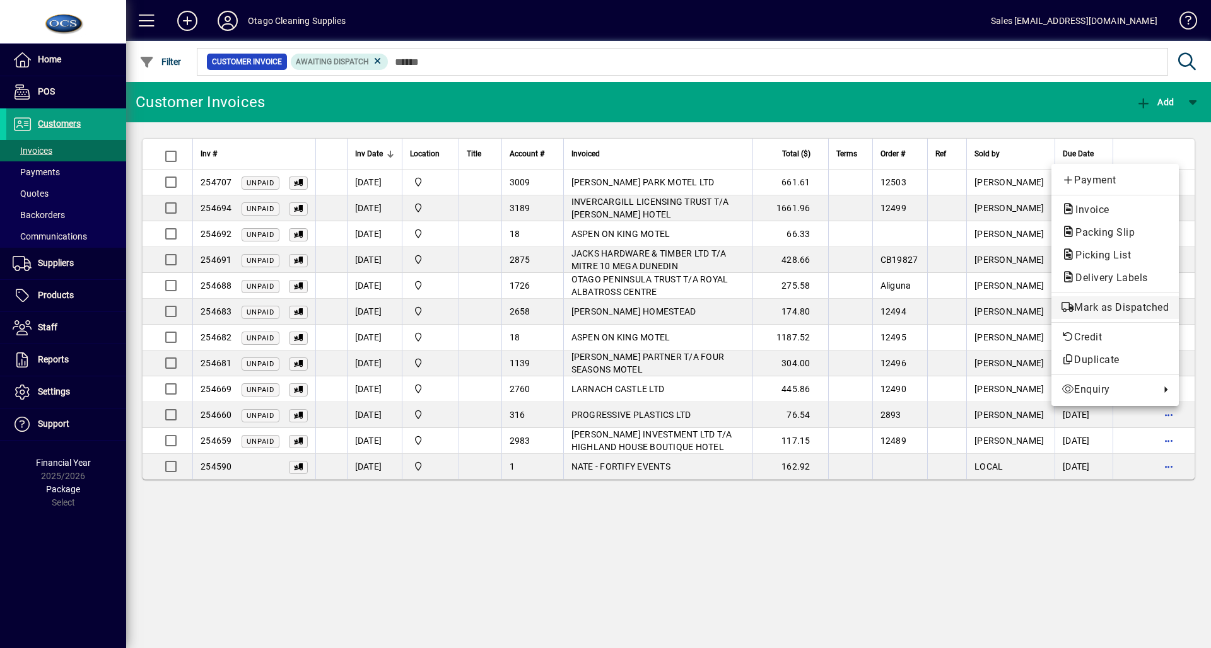
click at [1098, 303] on span "Mark as Dispatched" at bounding box center [1114, 307] width 107 height 15
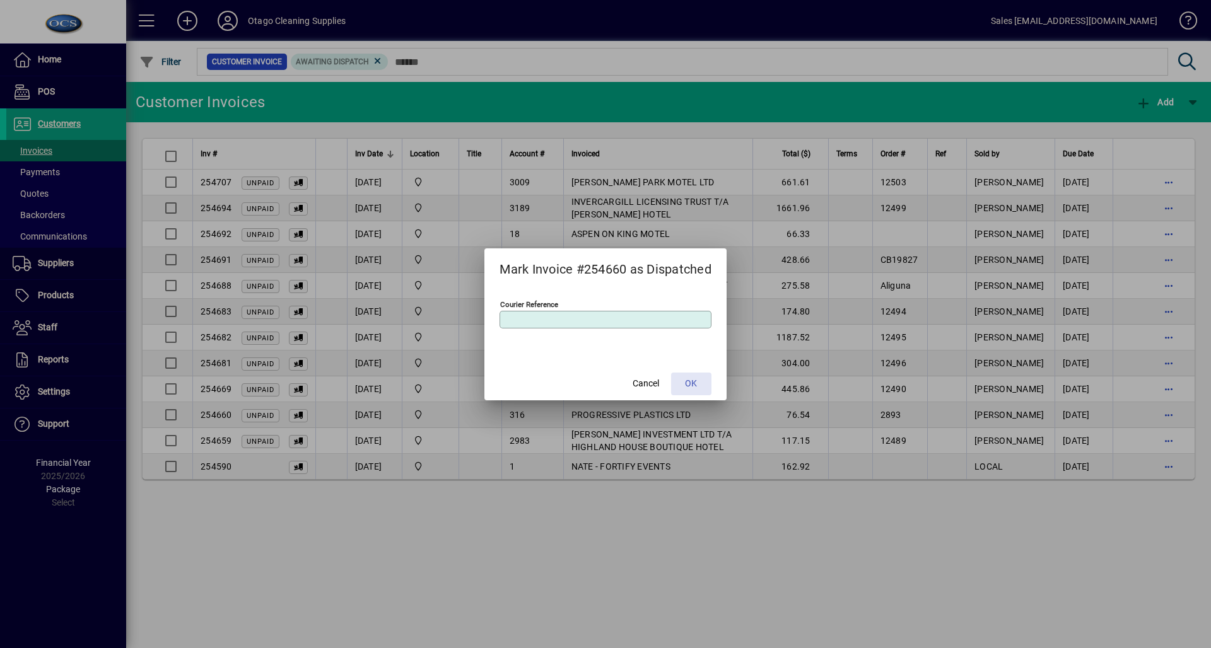
click at [689, 380] on span "OK" at bounding box center [691, 383] width 12 height 13
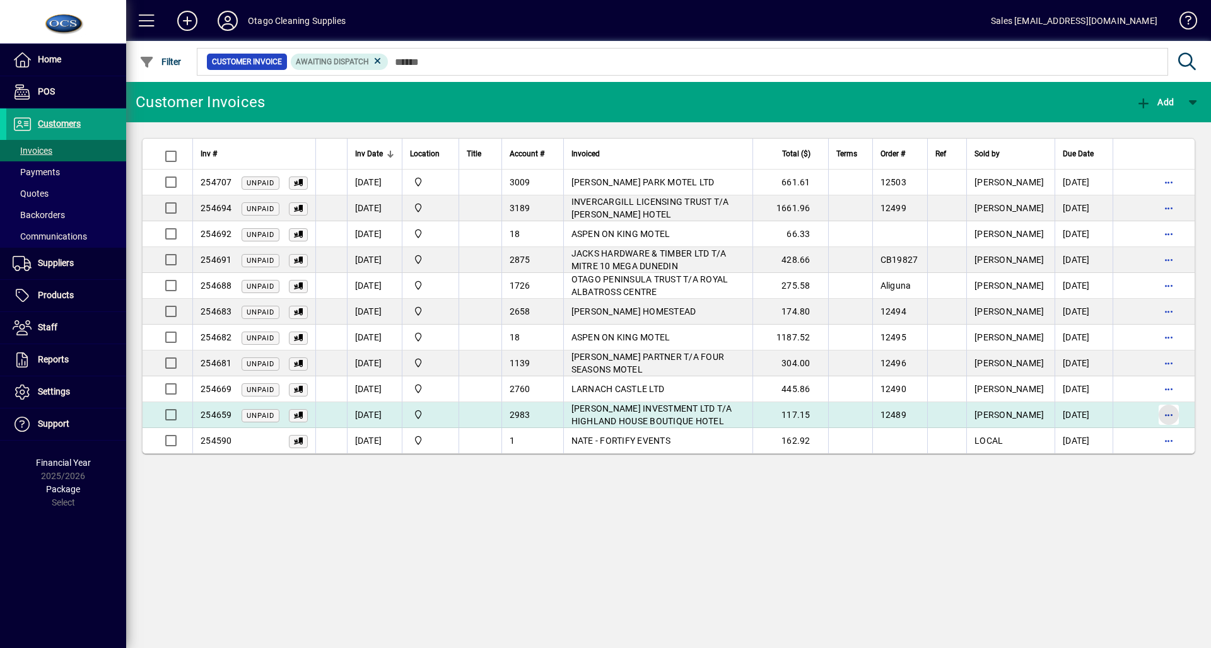
click at [1162, 418] on span "button" at bounding box center [1168, 415] width 30 height 30
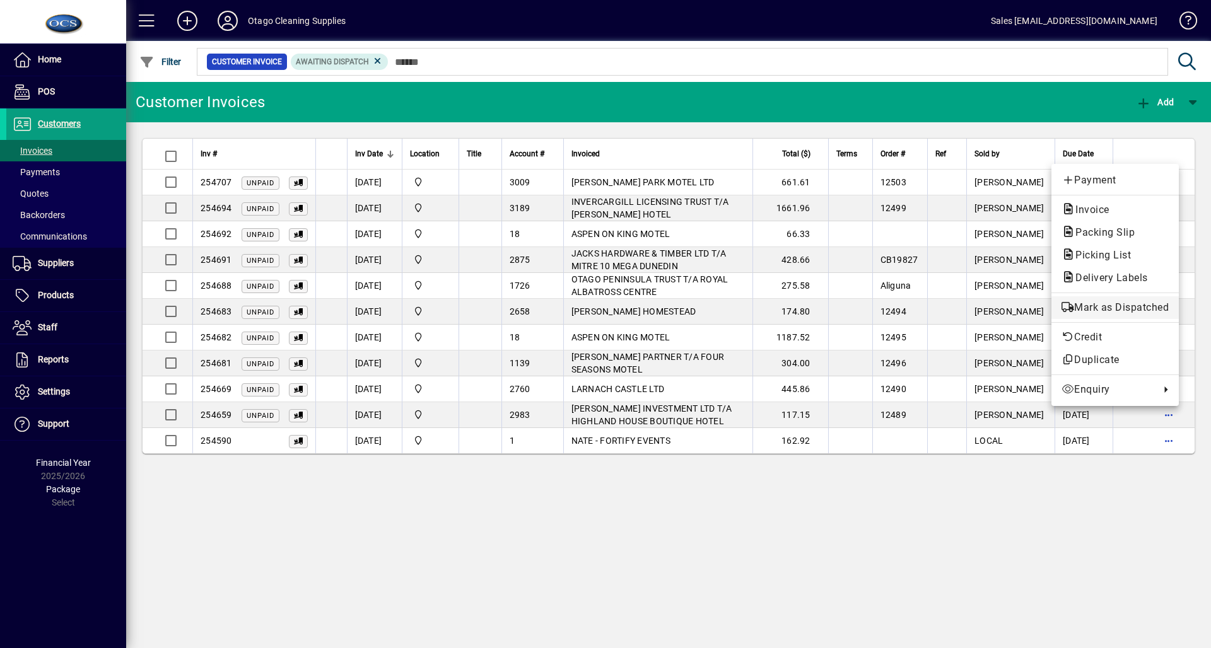
click at [1099, 315] on span "Mark as Dispatched" at bounding box center [1114, 307] width 107 height 15
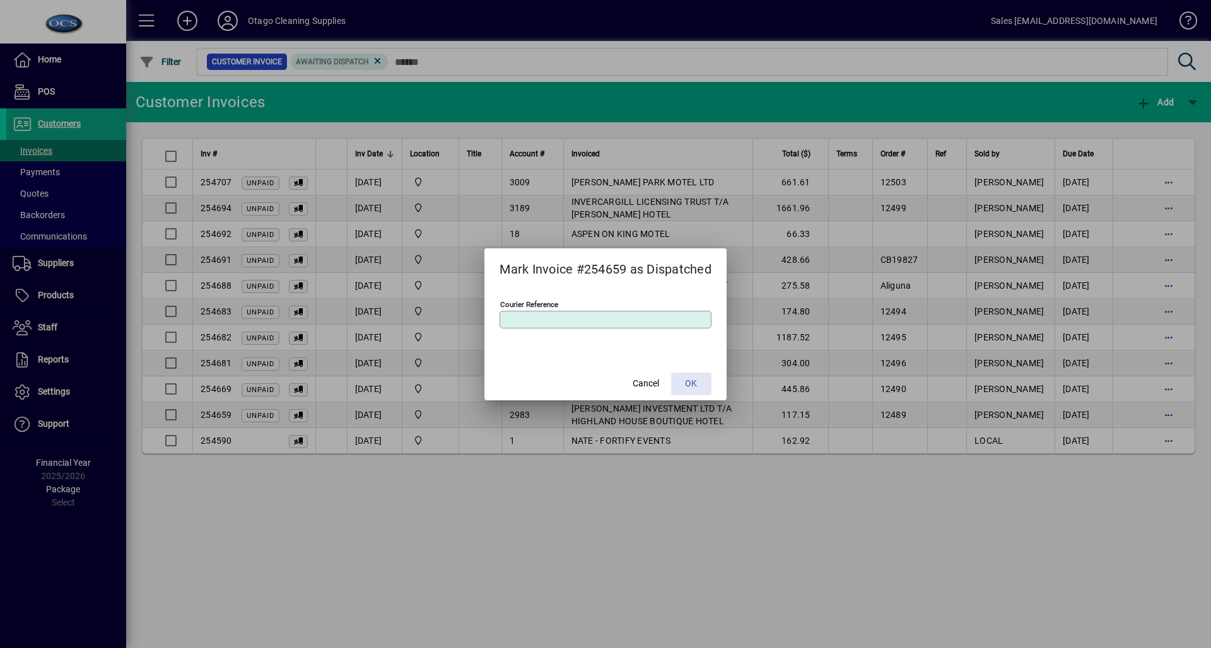
click at [691, 383] on span "OK" at bounding box center [691, 383] width 12 height 13
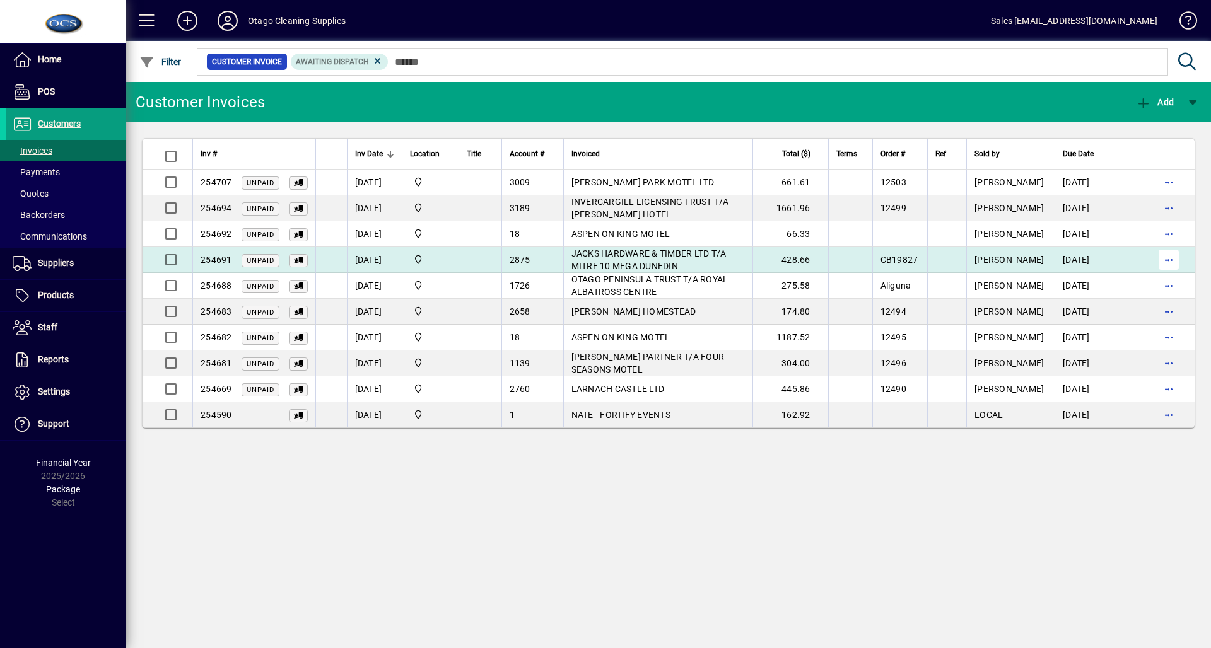
click at [1166, 255] on span "button" at bounding box center [1168, 260] width 30 height 30
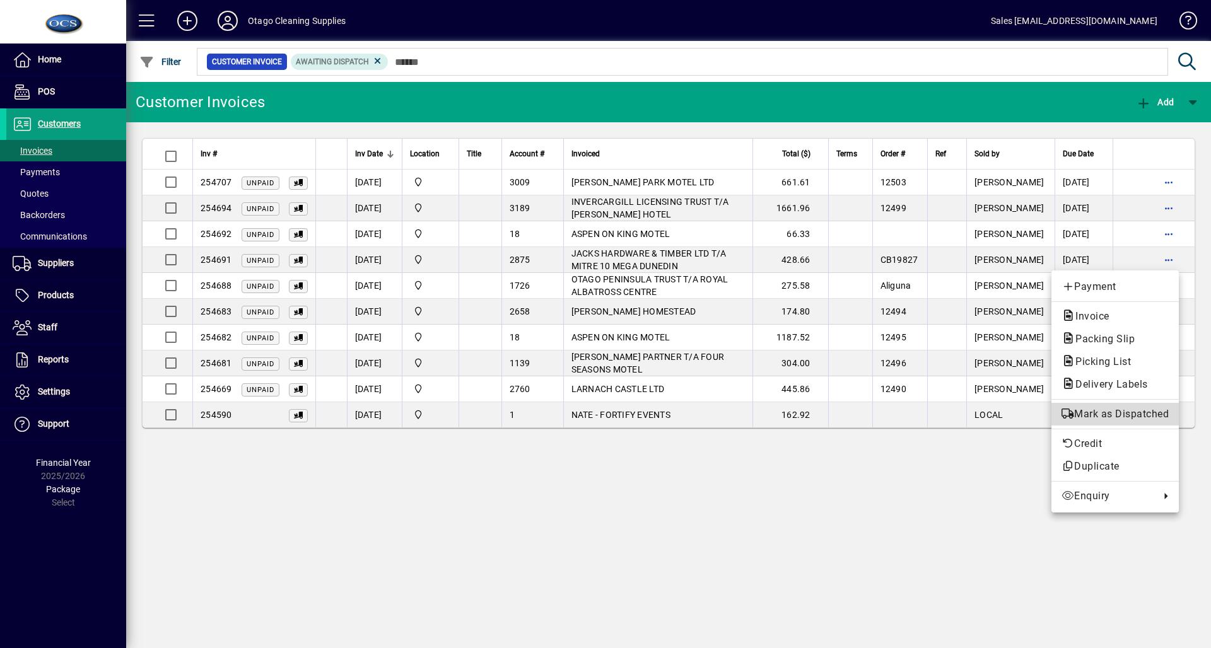
click at [1108, 416] on span "Mark as Dispatched" at bounding box center [1114, 414] width 107 height 15
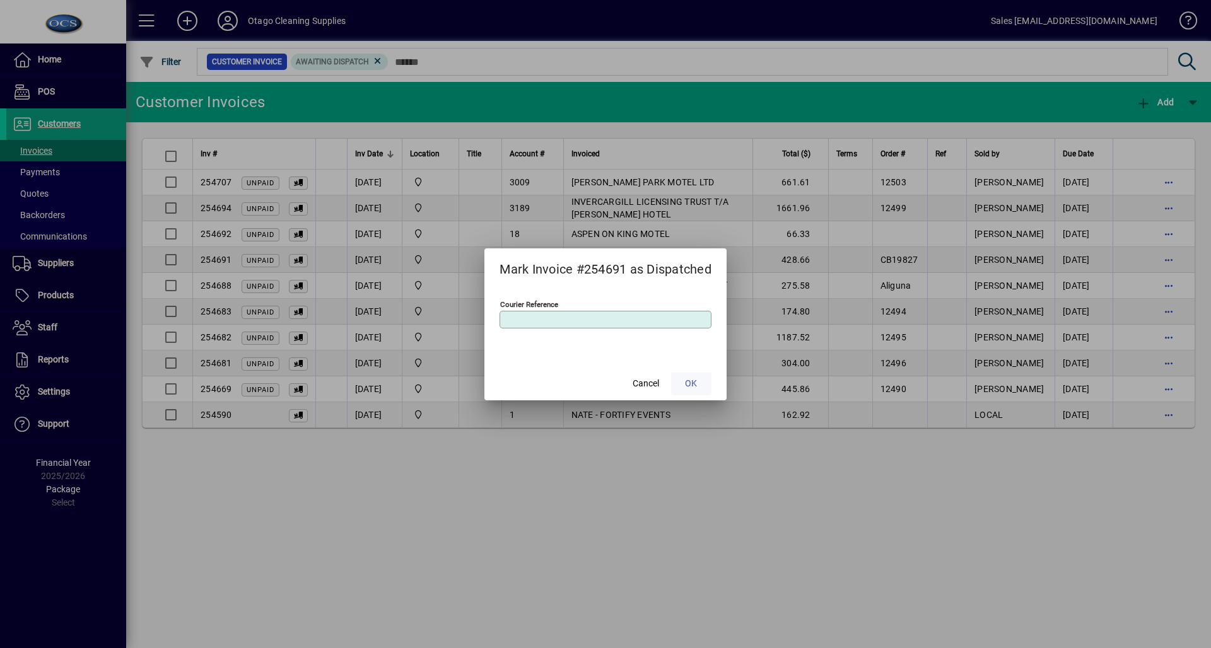
click at [701, 373] on span at bounding box center [691, 384] width 40 height 30
